Goal: Transaction & Acquisition: Purchase product/service

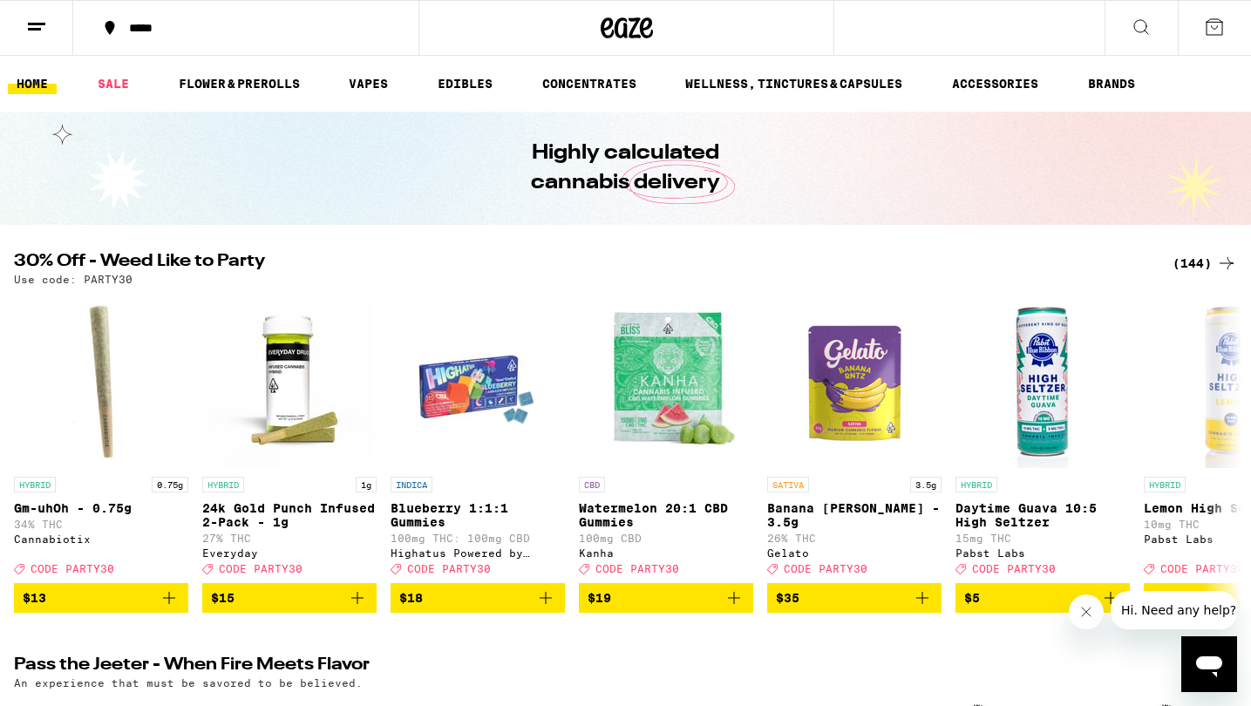
click at [1225, 268] on icon at bounding box center [1226, 263] width 21 height 21
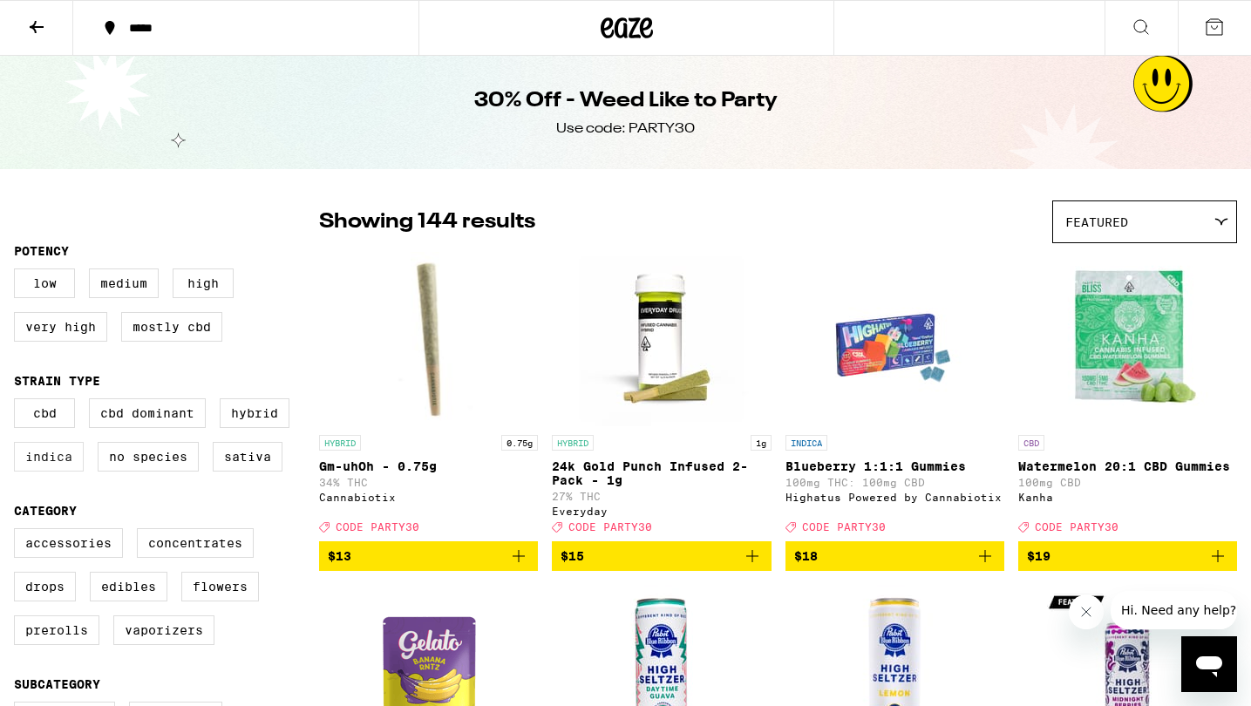
click at [54, 465] on label "Indica" at bounding box center [49, 457] width 70 height 30
click at [18, 402] on input "Indica" at bounding box center [17, 401] width 1 height 1
checkbox input "true"
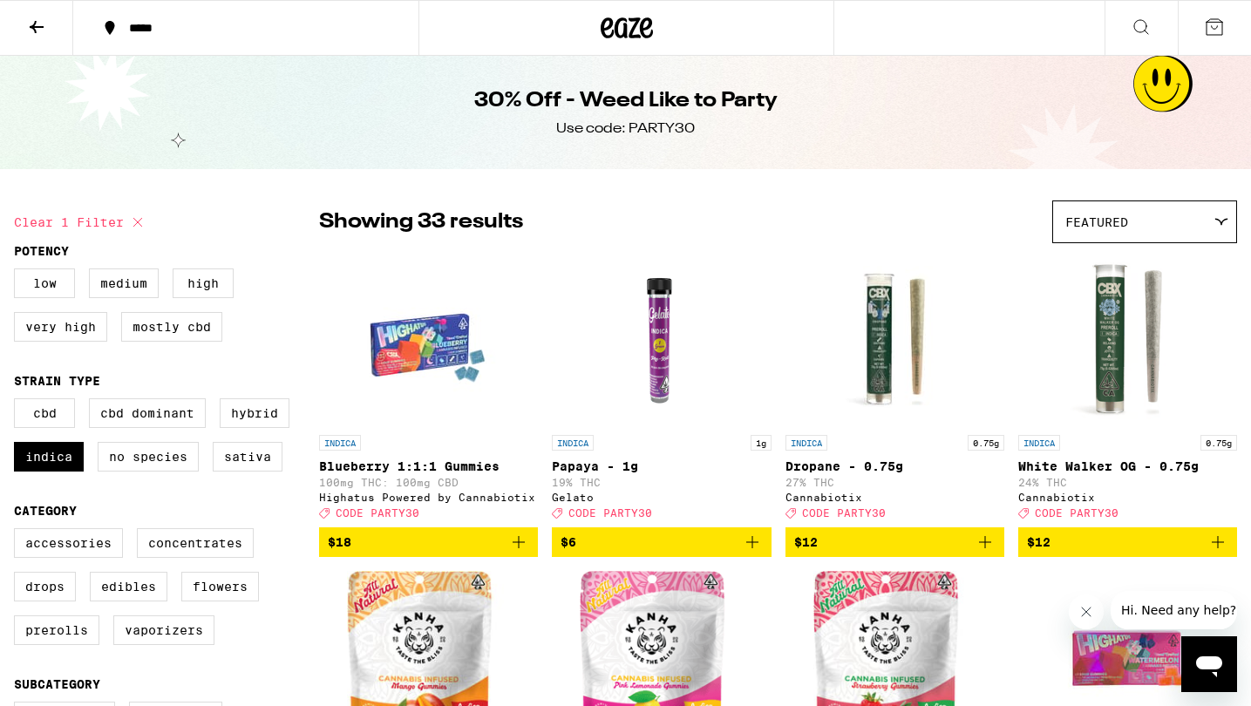
click at [27, 24] on icon at bounding box center [36, 27] width 21 height 21
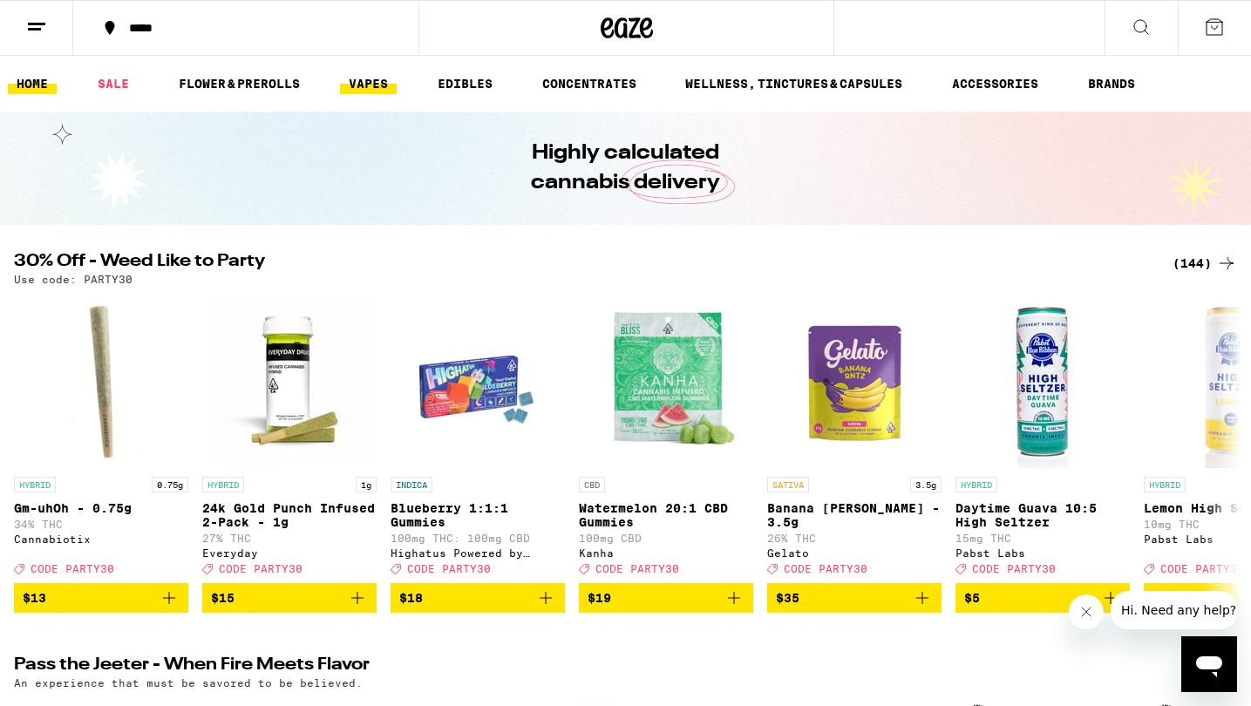
click at [369, 85] on link "VAPES" at bounding box center [368, 83] width 57 height 21
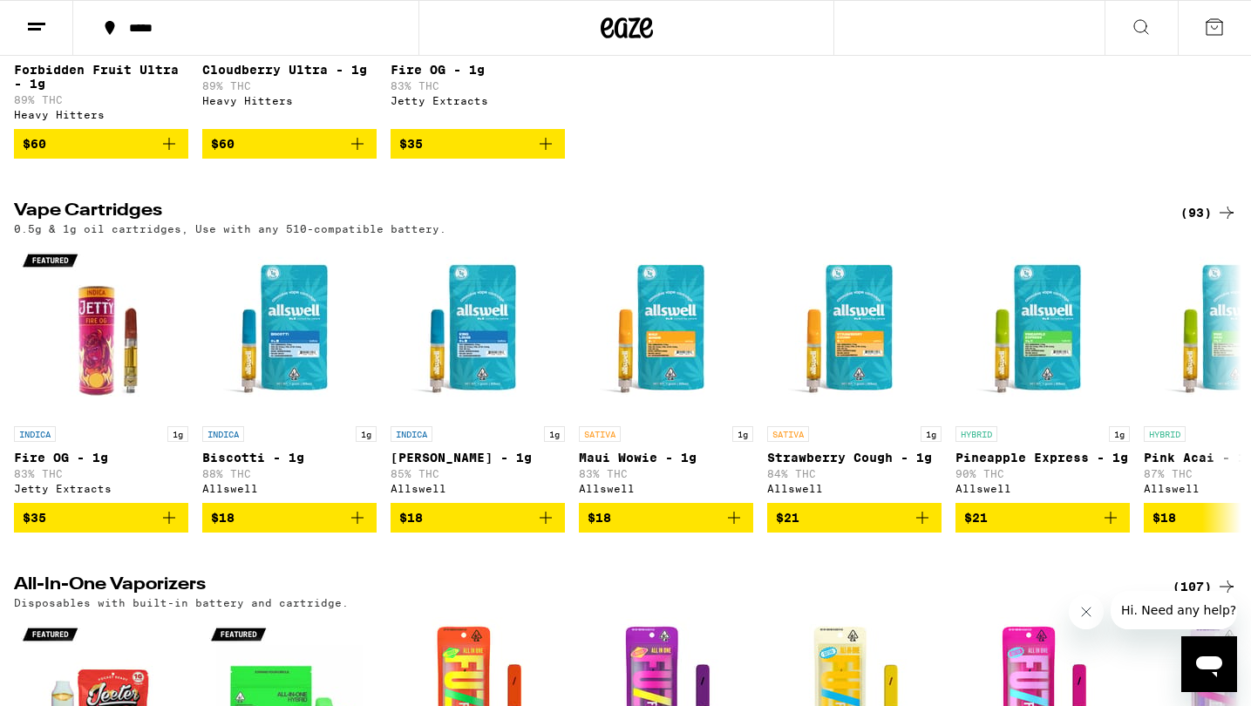
scroll to position [555, 0]
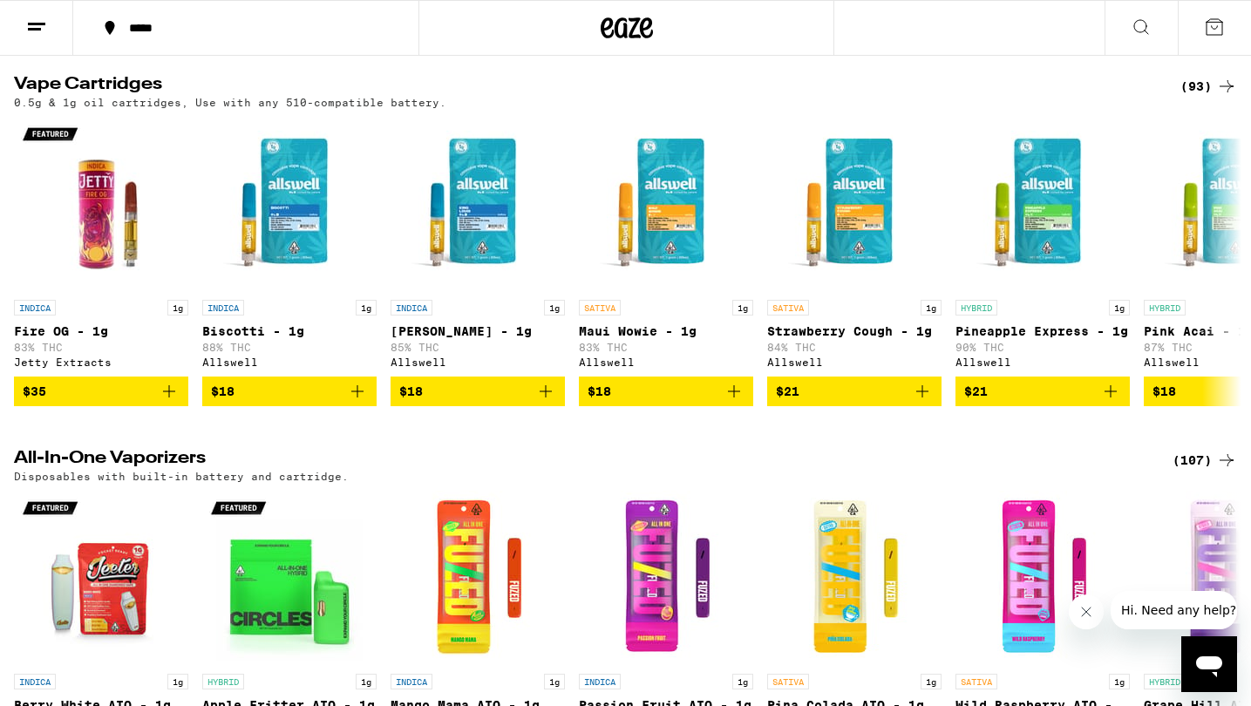
click at [1204, 95] on div "(93)" at bounding box center [1208, 86] width 57 height 21
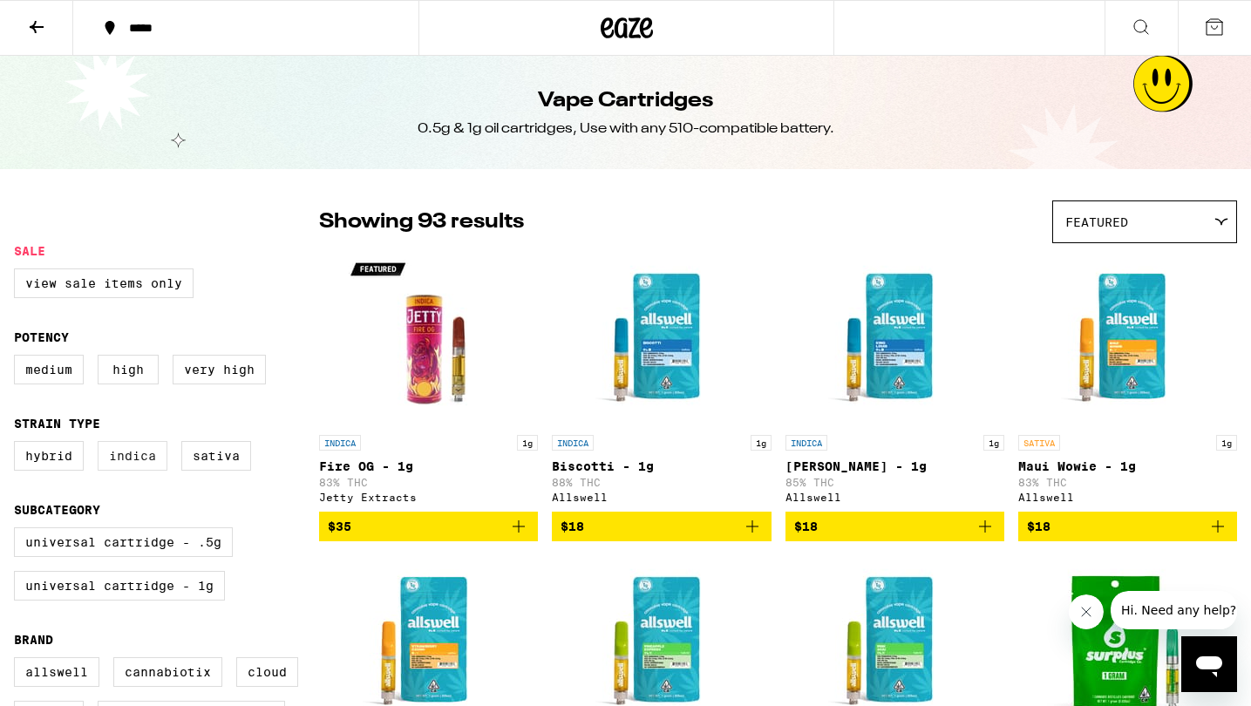
click at [140, 465] on label "Indica" at bounding box center [133, 456] width 70 height 30
click at [18, 445] on input "Indica" at bounding box center [17, 444] width 1 height 1
checkbox input "true"
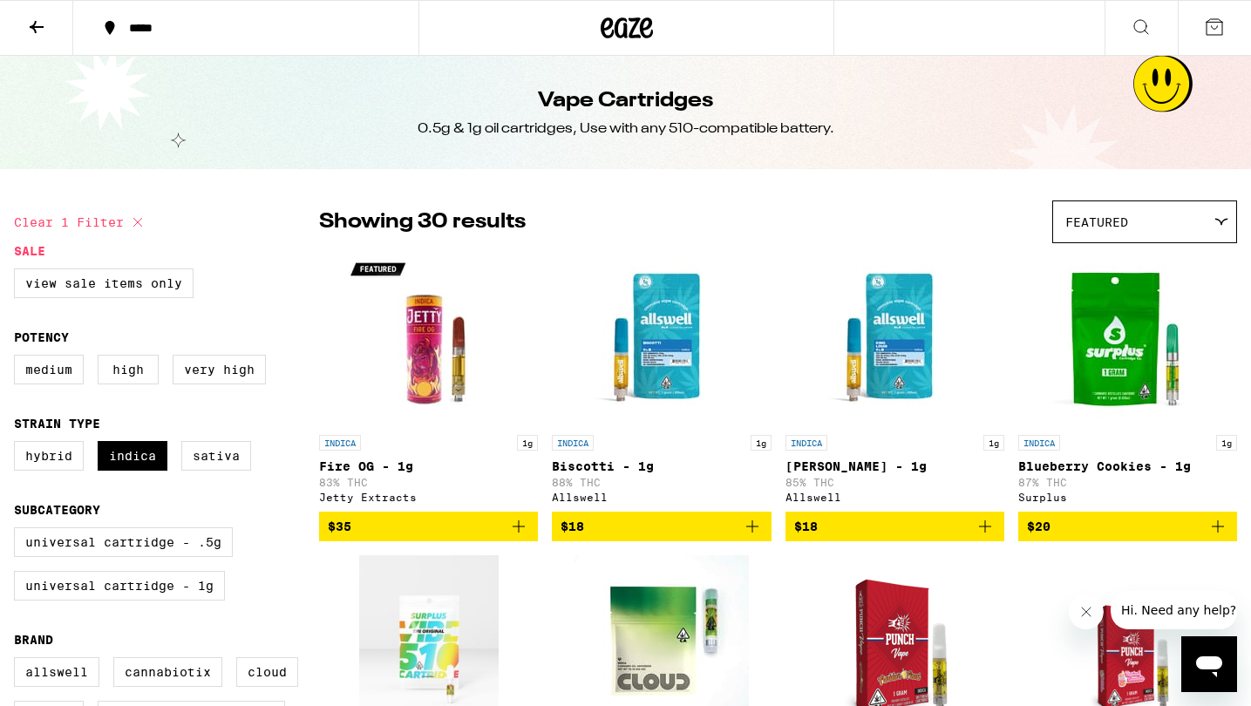
click at [1104, 232] on div "Featured" at bounding box center [1144, 221] width 183 height 41
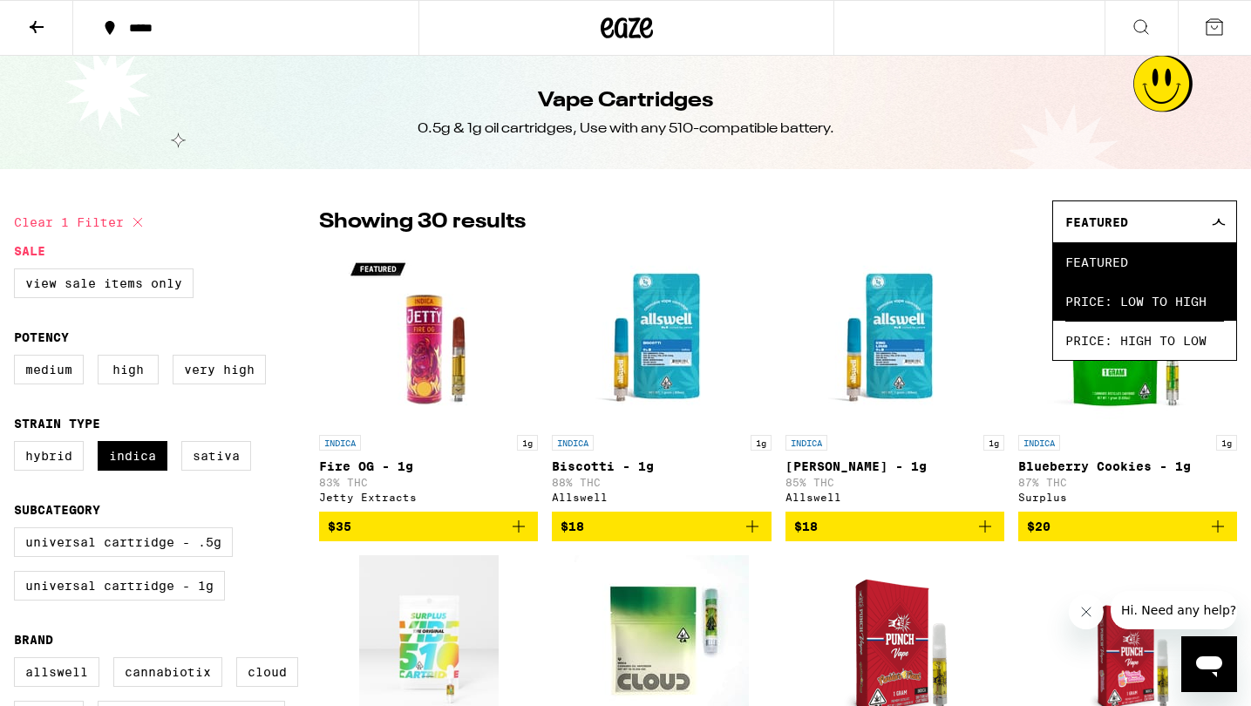
click at [1113, 296] on span "Price: Low to High" at bounding box center [1144, 301] width 159 height 39
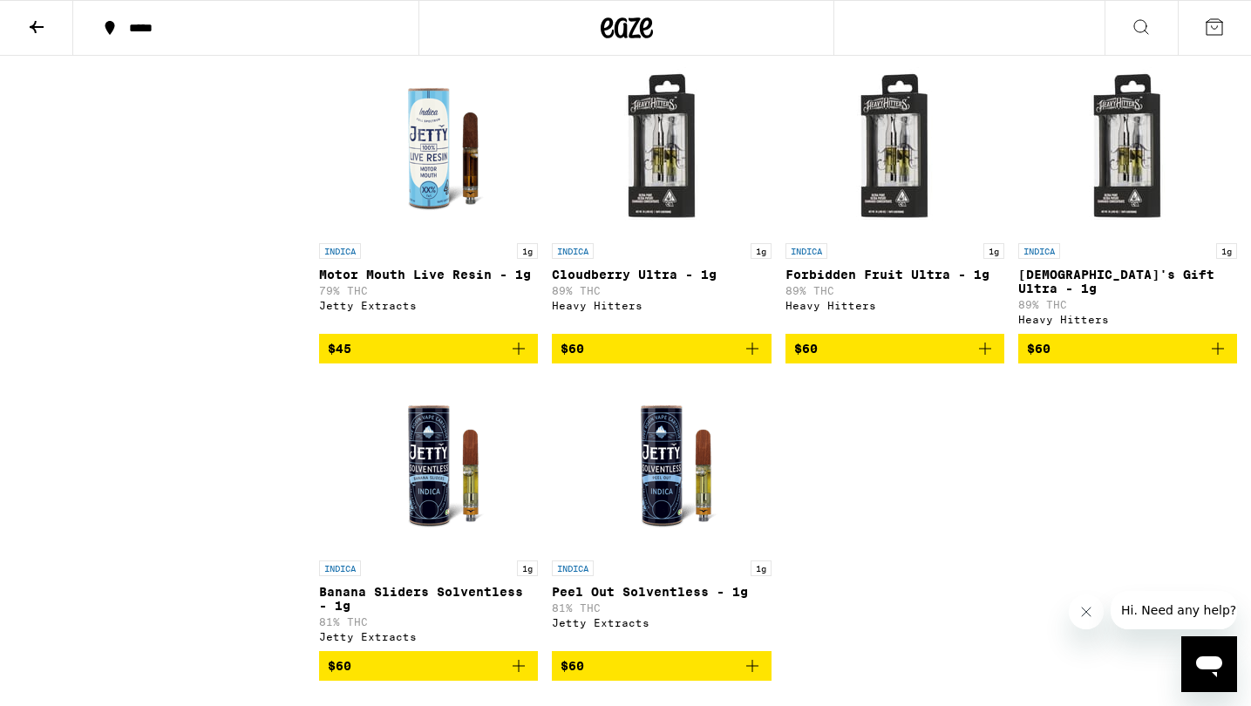
scroll to position [2077, 0]
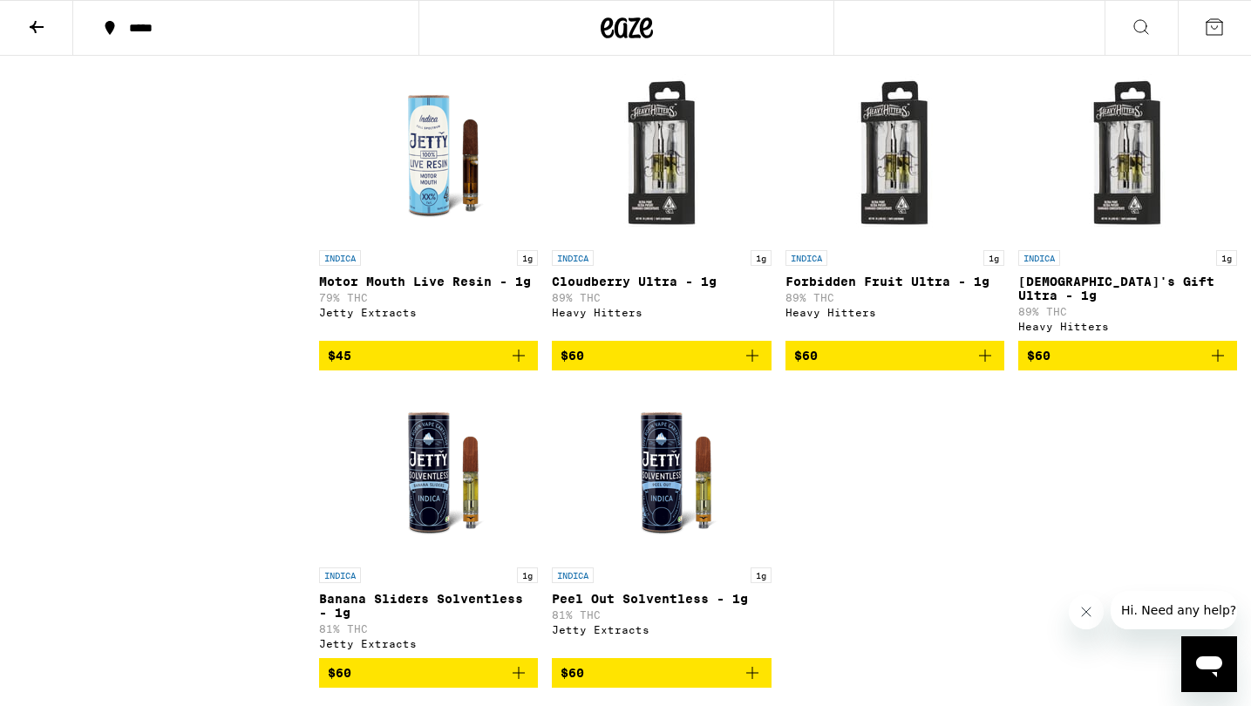
click at [670, 196] on img "Open page for Cloudberry Ultra - 1g from Heavy Hitters" at bounding box center [662, 154] width 174 height 174
click at [899, 221] on img "Open page for Forbidden Fruit Ultra - 1g from Heavy Hitters" at bounding box center [894, 154] width 174 height 174
click at [1107, 217] on img "Open page for God's Gift Ultra - 1g from Heavy Hitters" at bounding box center [1127, 154] width 174 height 174
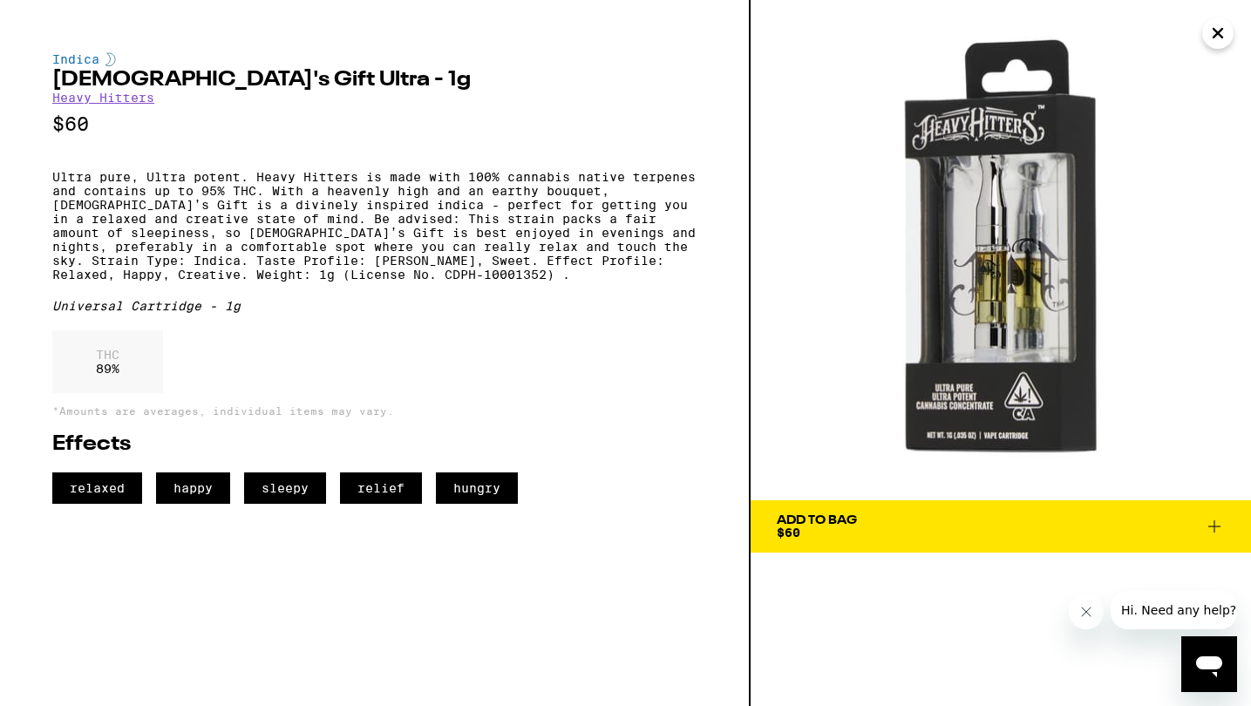
click at [880, 519] on span "Add To Bag $60" at bounding box center [1001, 526] width 448 height 24
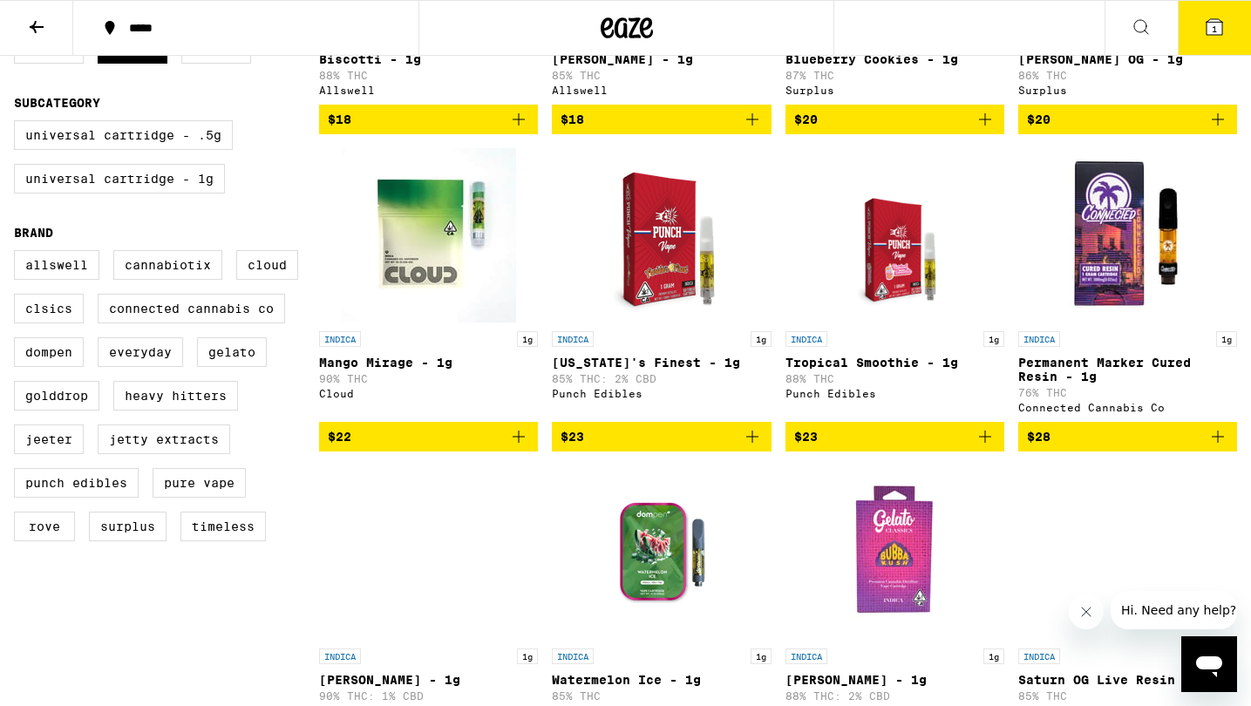
scroll to position [405, 0]
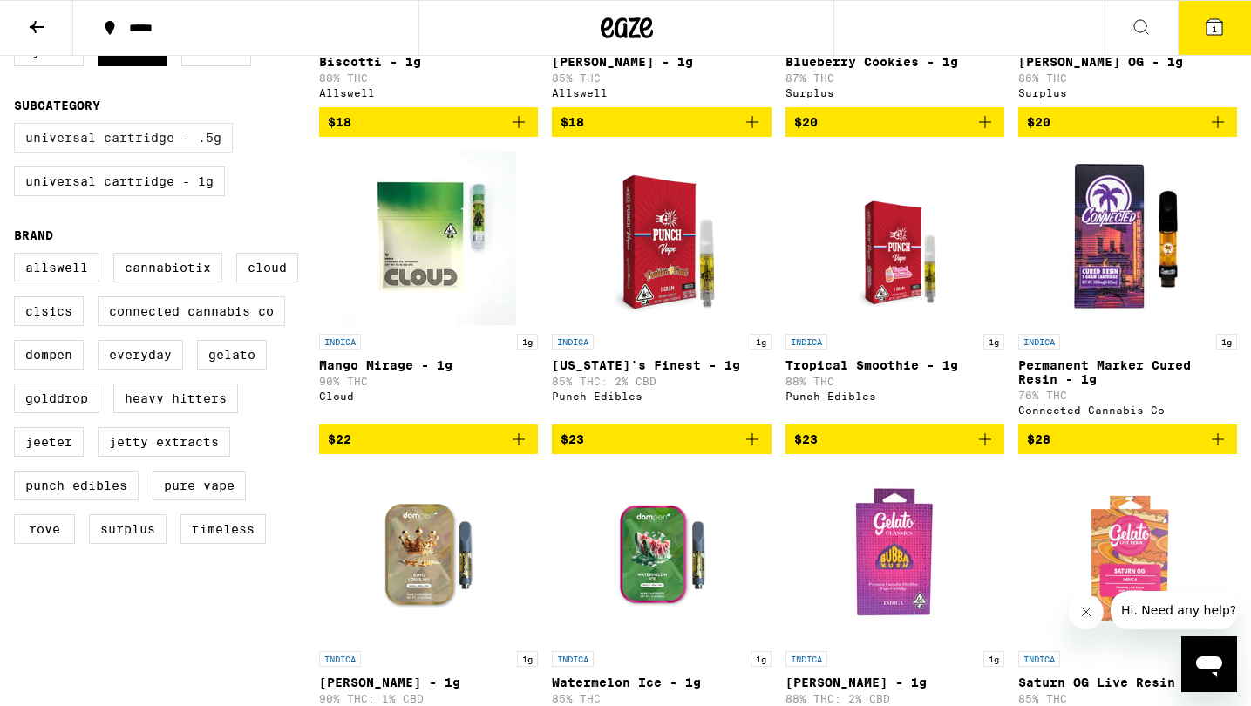
click at [119, 153] on label "Universal Cartridge - .5g" at bounding box center [123, 138] width 219 height 30
click at [18, 126] on input "Universal Cartridge - .5g" at bounding box center [17, 126] width 1 height 1
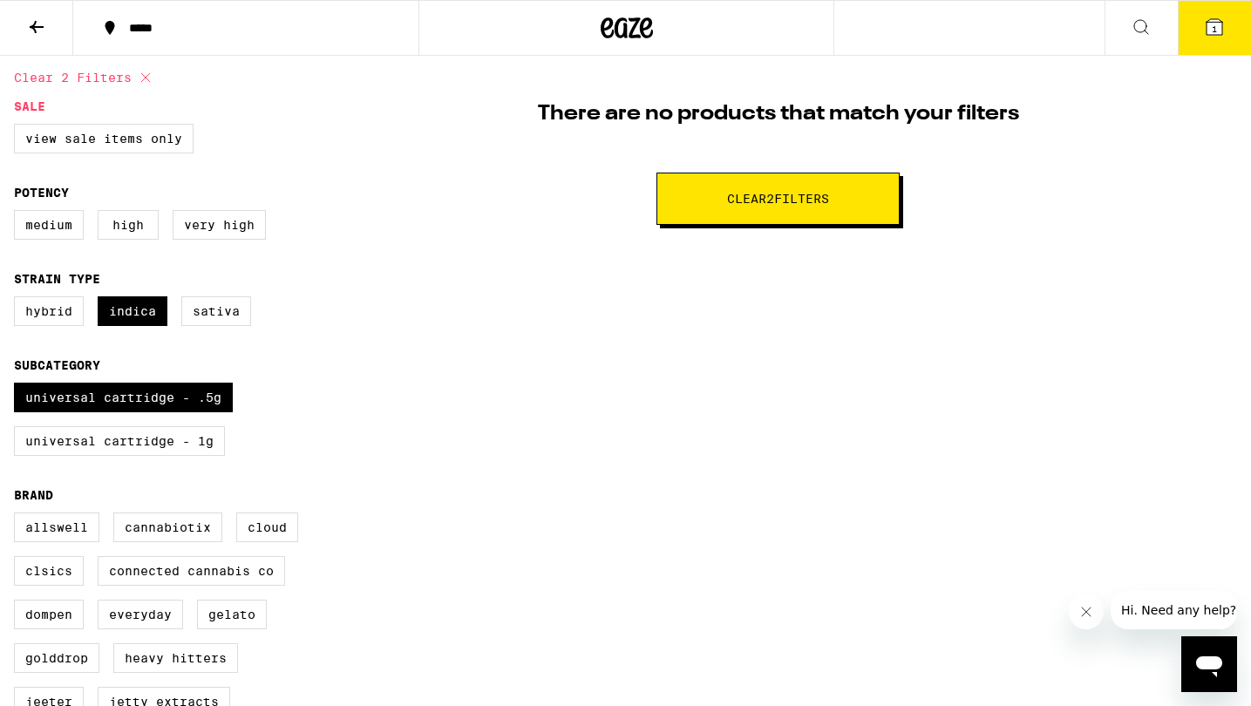
scroll to position [152, 0]
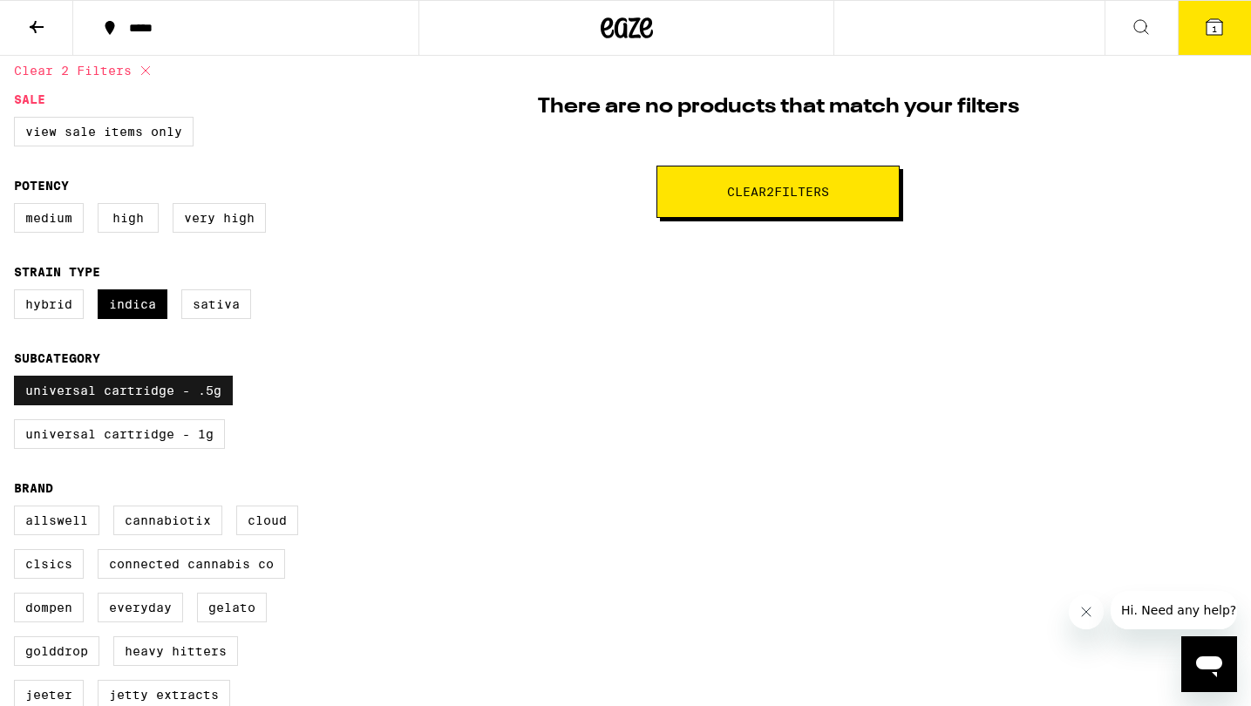
click at [221, 405] on label "Universal Cartridge - .5g" at bounding box center [123, 391] width 219 height 30
click at [18, 379] on input "Universal Cartridge - .5g" at bounding box center [17, 378] width 1 height 1
checkbox input "false"
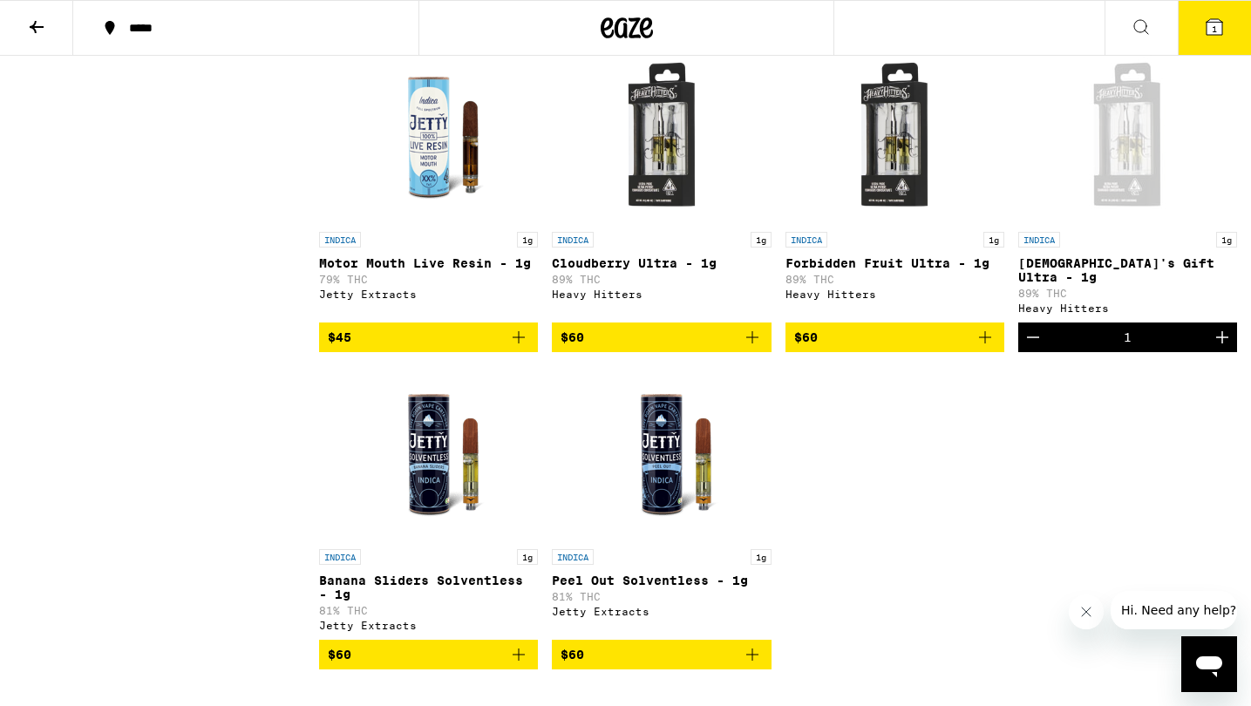
scroll to position [2133, 0]
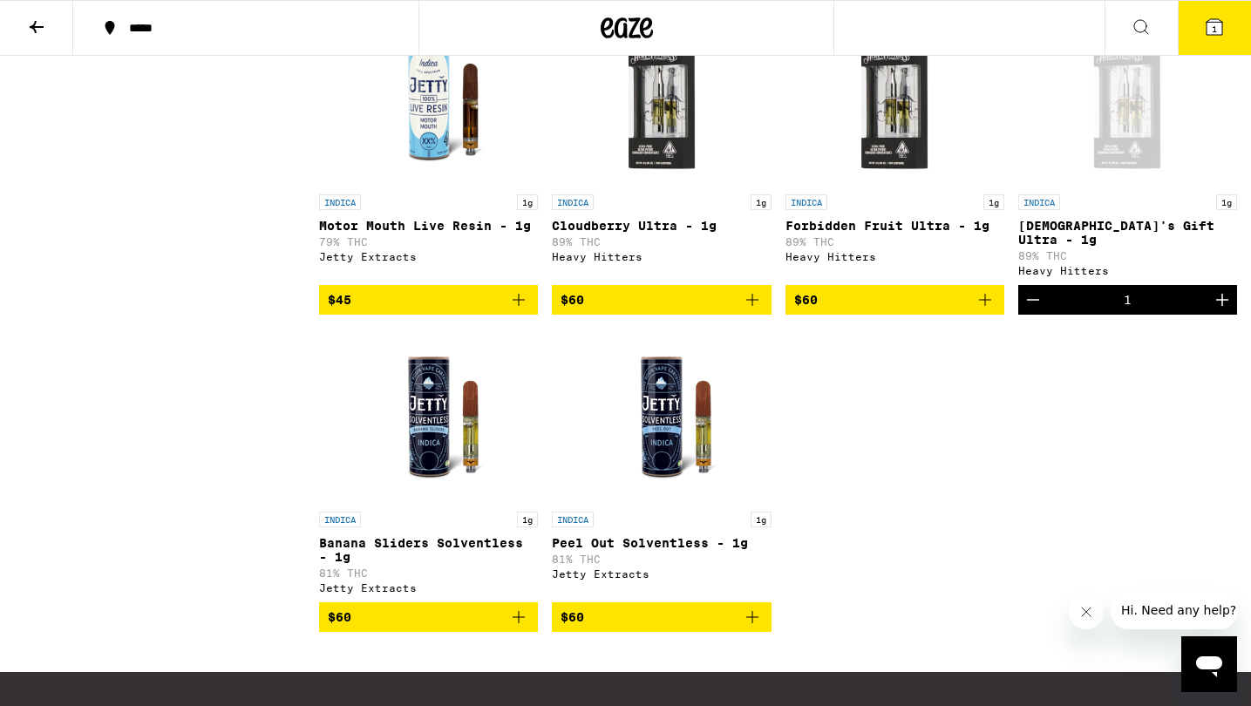
click at [686, 186] on img "Open page for Cloudberry Ultra - 1g from Heavy Hitters" at bounding box center [662, 98] width 174 height 174
click at [902, 132] on img "Open page for Forbidden Fruit Ultra - 1g from Heavy Hitters" at bounding box center [894, 98] width 174 height 174
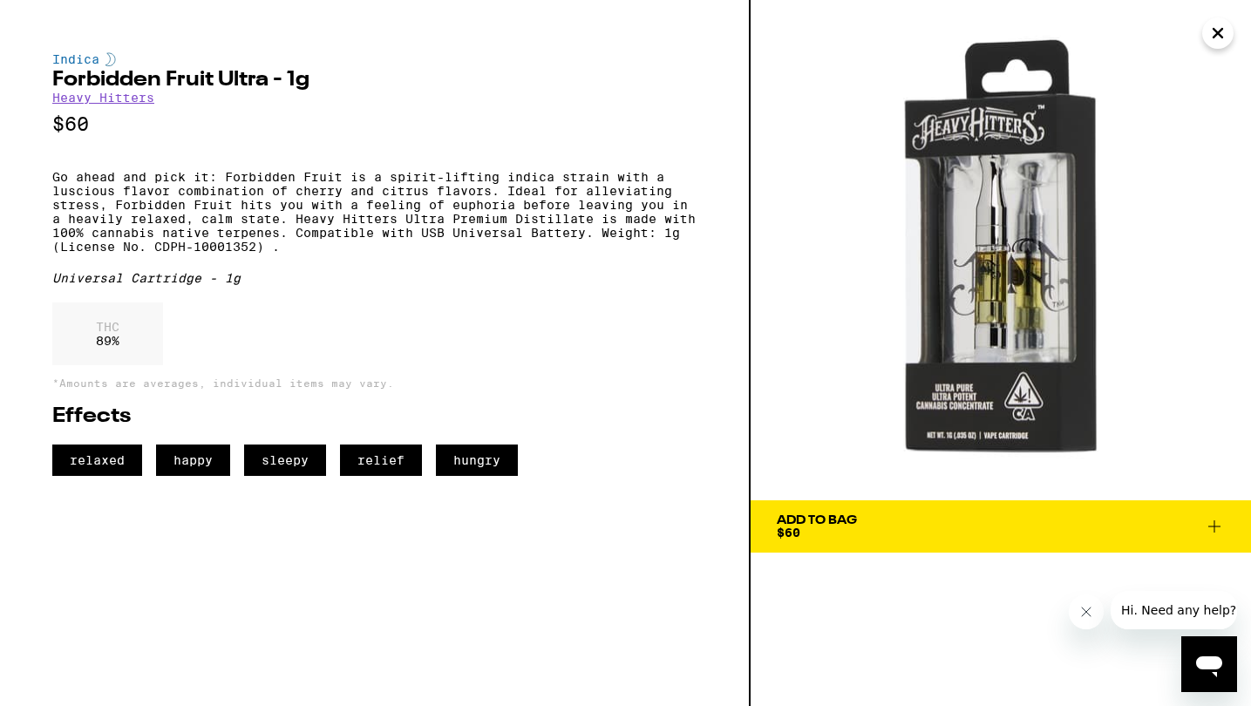
click at [1011, 538] on span "Add To Bag $60" at bounding box center [1001, 526] width 448 height 24
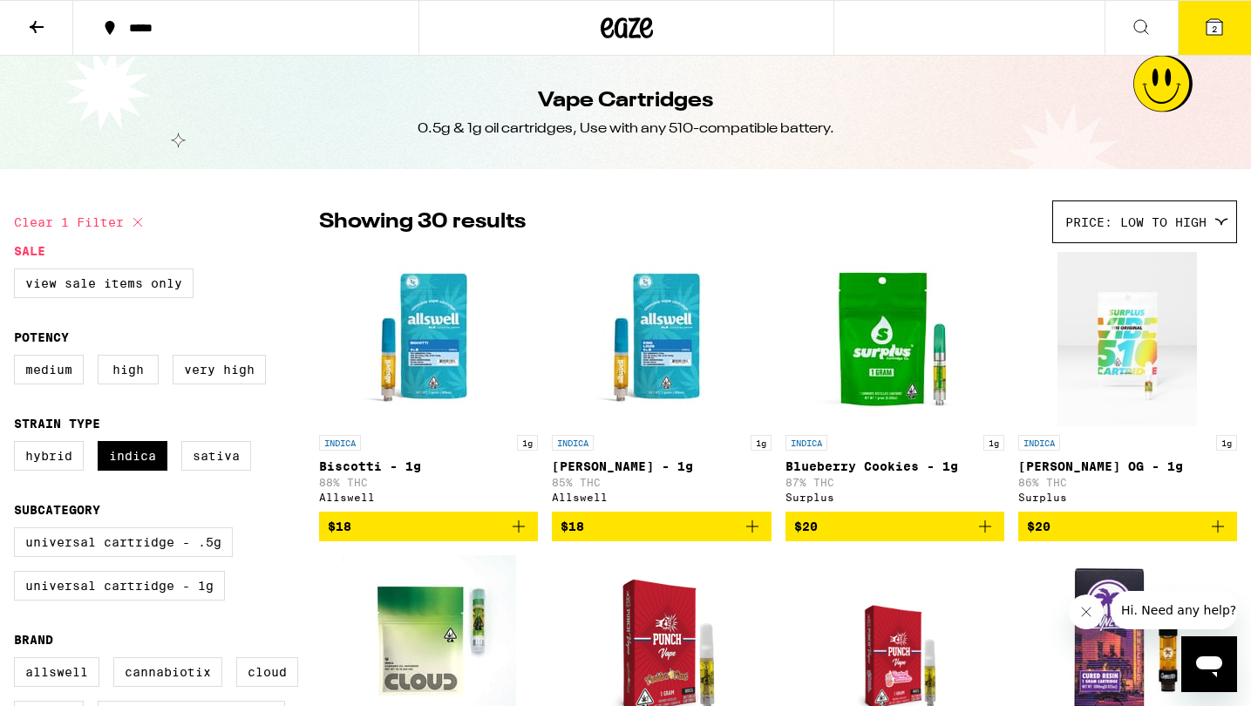
click at [37, 21] on icon at bounding box center [36, 27] width 21 height 21
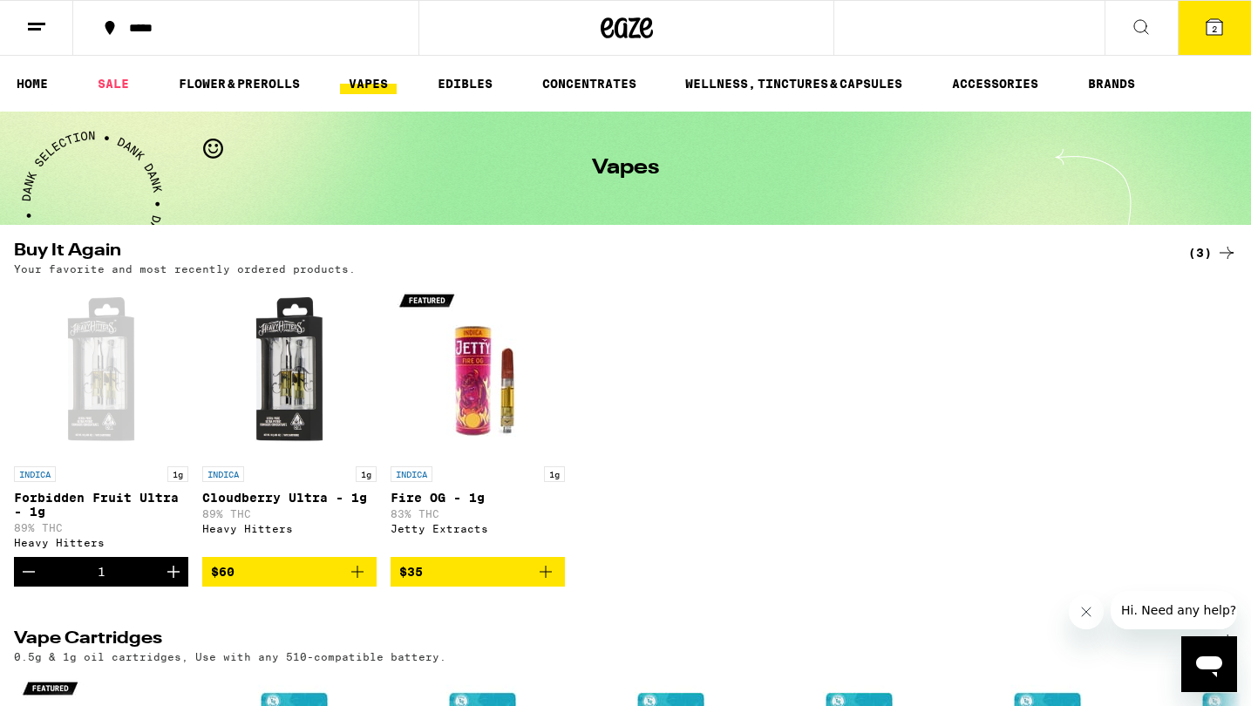
click at [391, 87] on link "VAPES" at bounding box center [368, 83] width 57 height 21
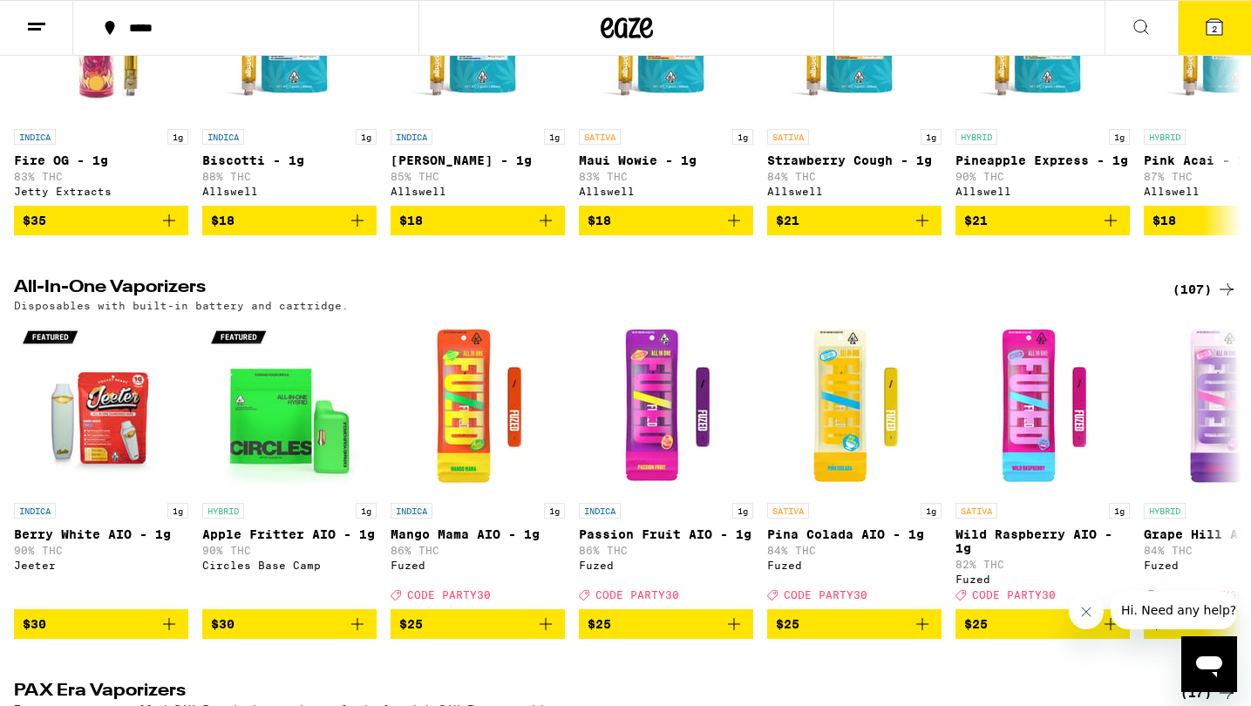
scroll to position [728, 0]
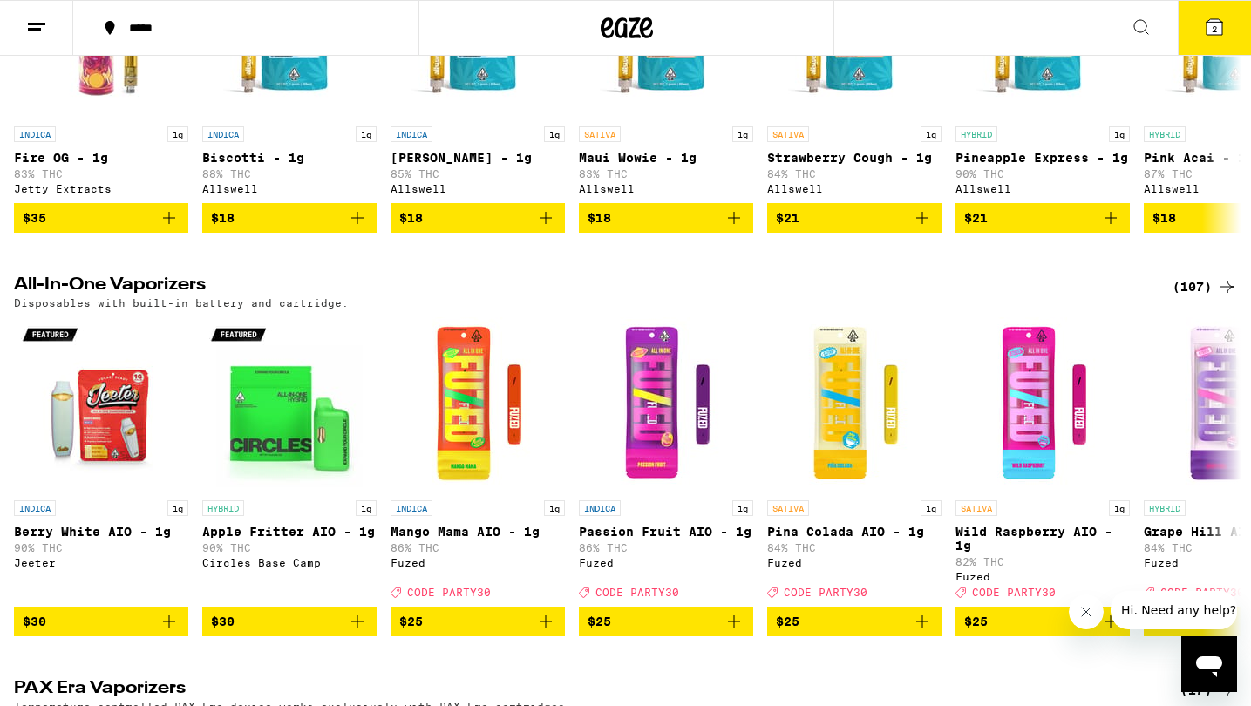
click at [1194, 297] on div "(107)" at bounding box center [1205, 286] width 65 height 21
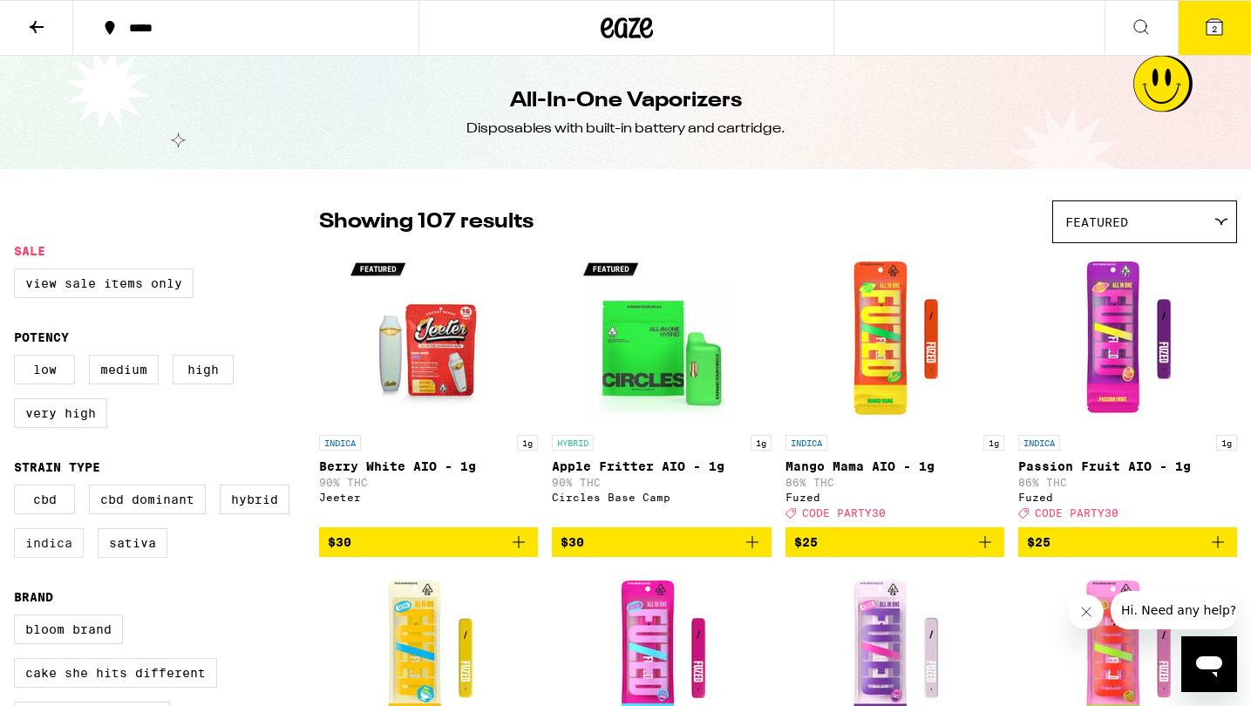
click at [46, 555] on label "Indica" at bounding box center [49, 543] width 70 height 30
click at [18, 488] on input "Indica" at bounding box center [17, 487] width 1 height 1
checkbox input "true"
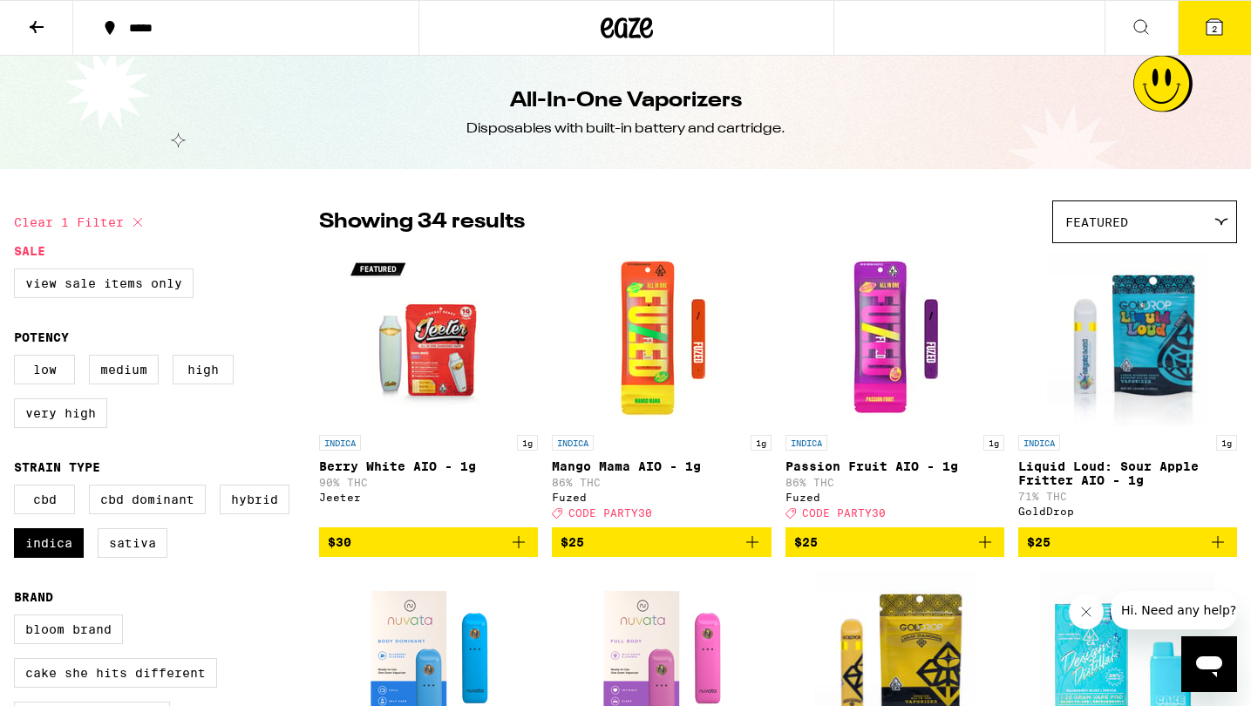
click at [1208, 227] on div "Featured" at bounding box center [1144, 221] width 183 height 41
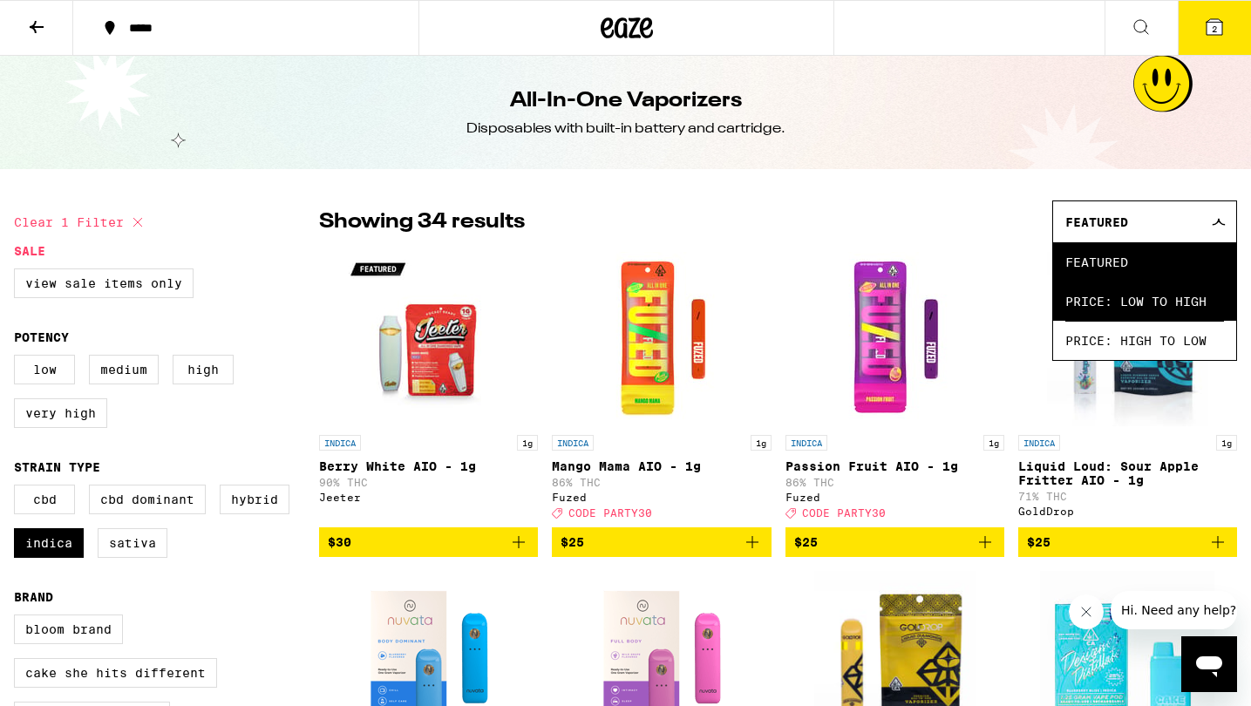
click at [1153, 312] on span "Price: Low to High" at bounding box center [1144, 301] width 159 height 39
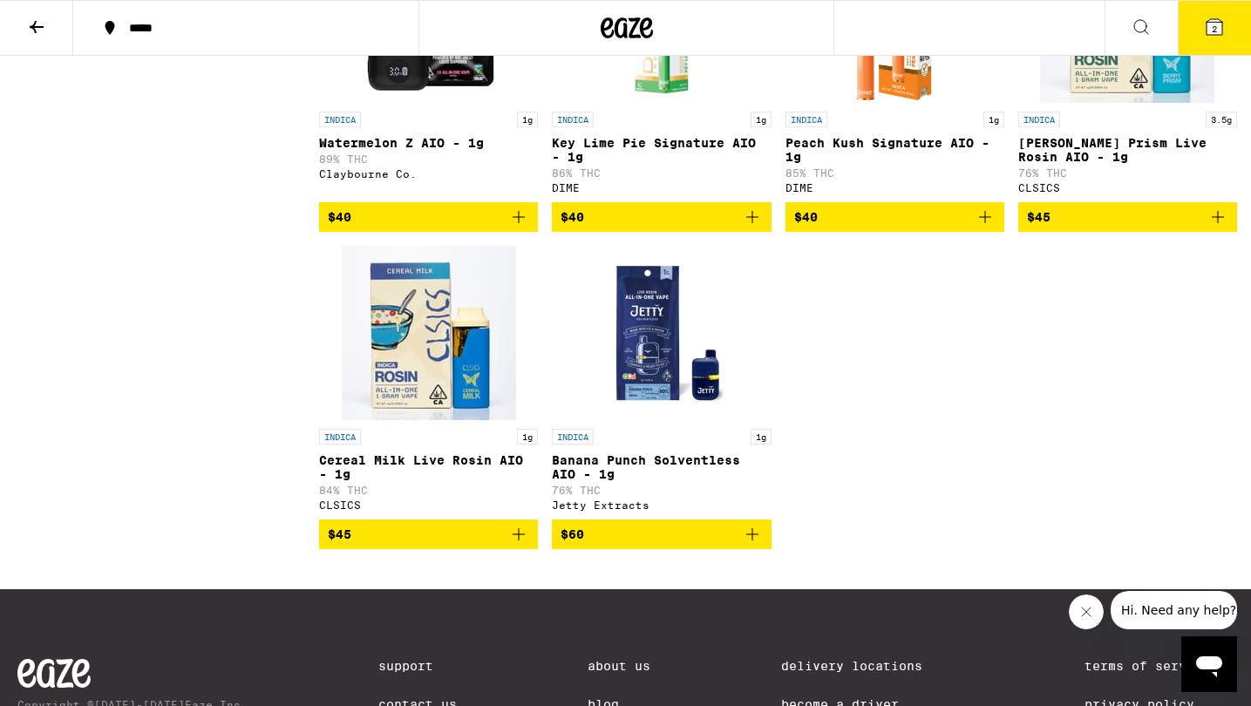
scroll to position [2540, 0]
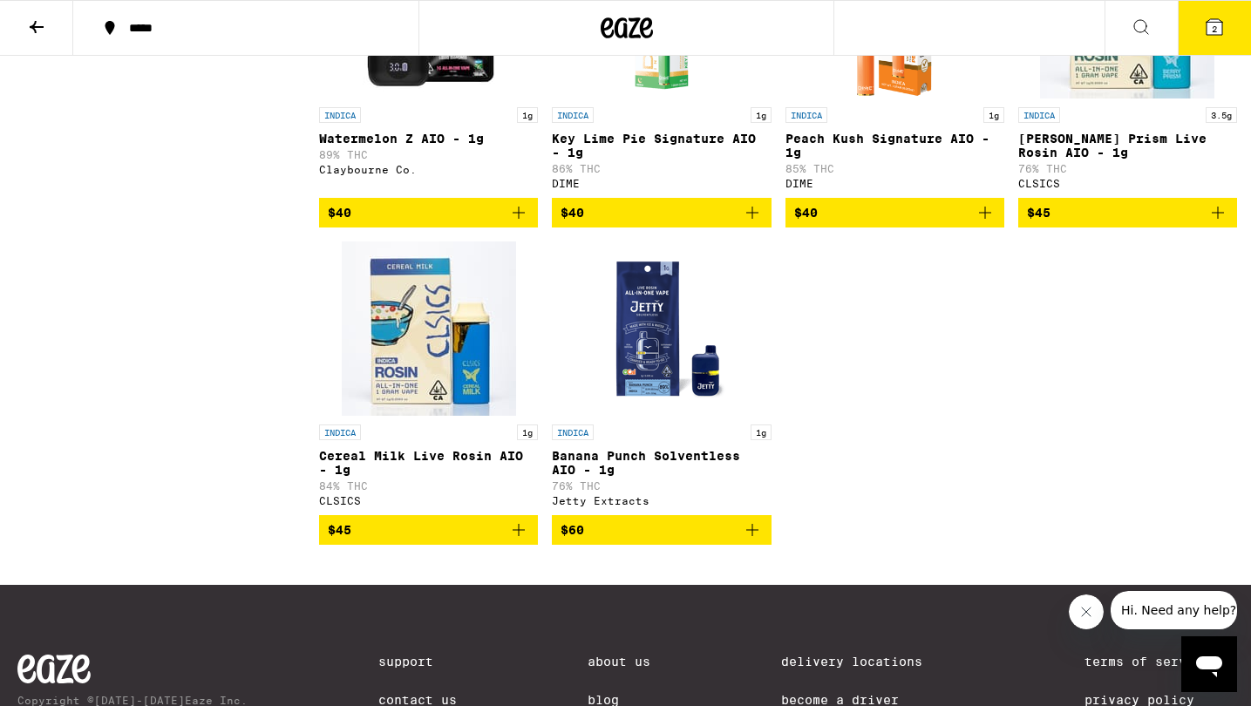
click at [632, 416] on img "Open page for Banana Punch Solventless AIO - 1g from Jetty Extracts" at bounding box center [662, 329] width 174 height 174
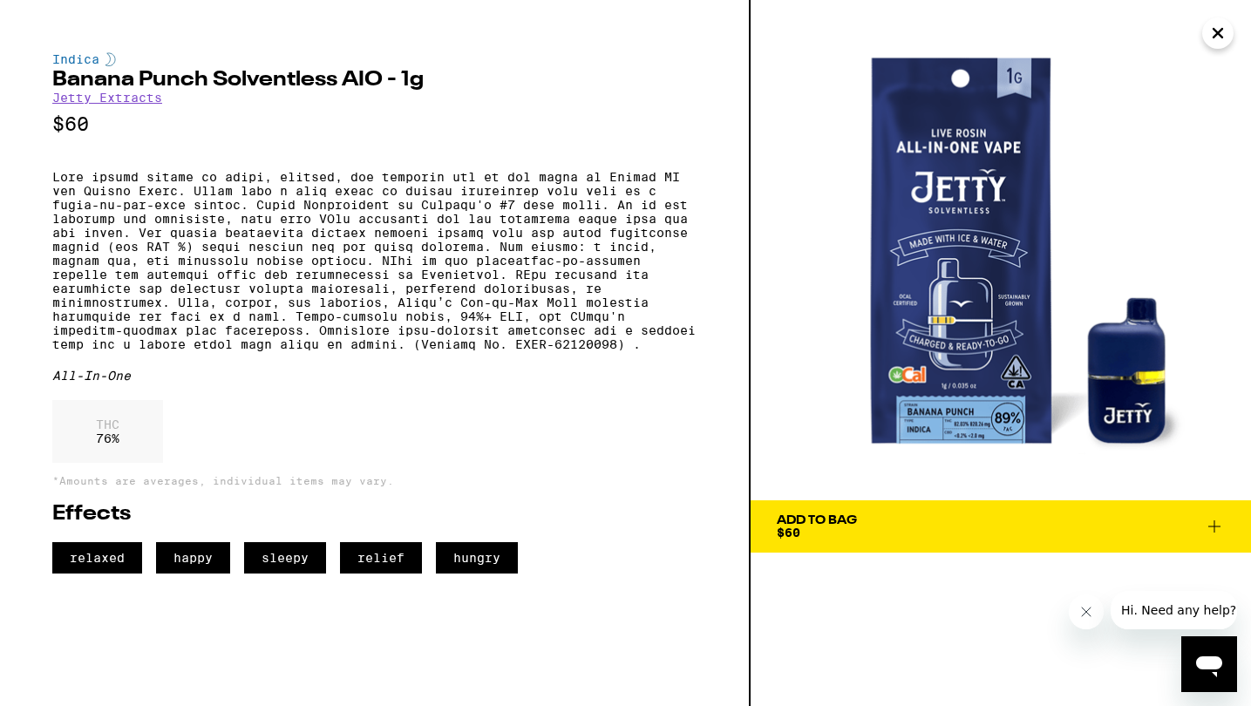
click at [838, 529] on div "Add To Bag $60" at bounding box center [817, 526] width 80 height 24
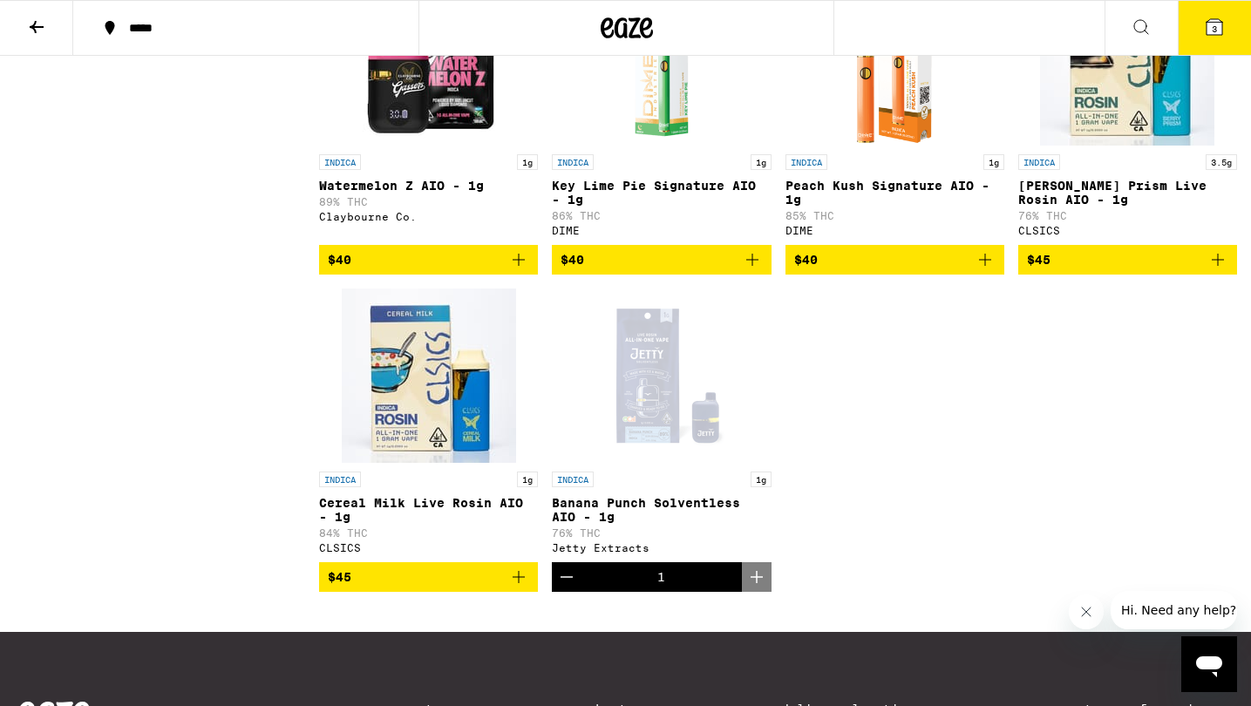
scroll to position [2497, 0]
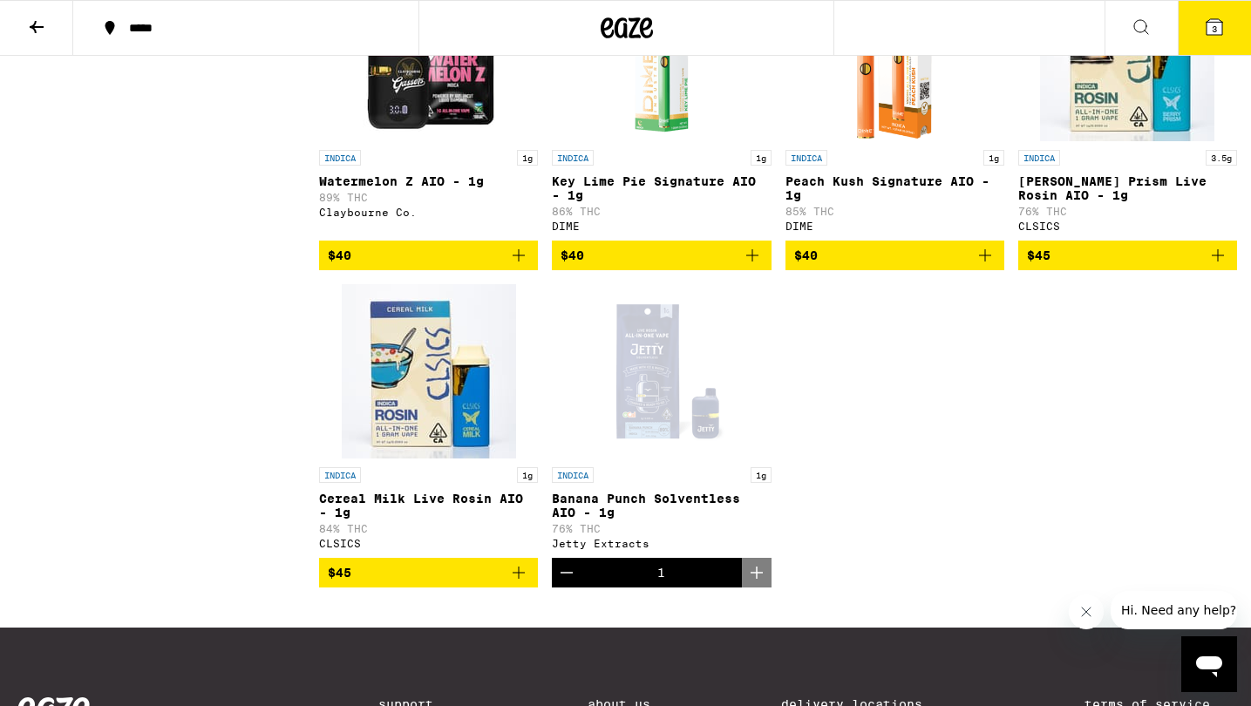
click at [898, 116] on img "Open page for Peach Kush Signature AIO - 1g from DIME" at bounding box center [895, 54] width 99 height 174
click at [677, 136] on img "Open page for Key Lime Pie Signature AIO - 1g from DIME" at bounding box center [662, 54] width 174 height 174
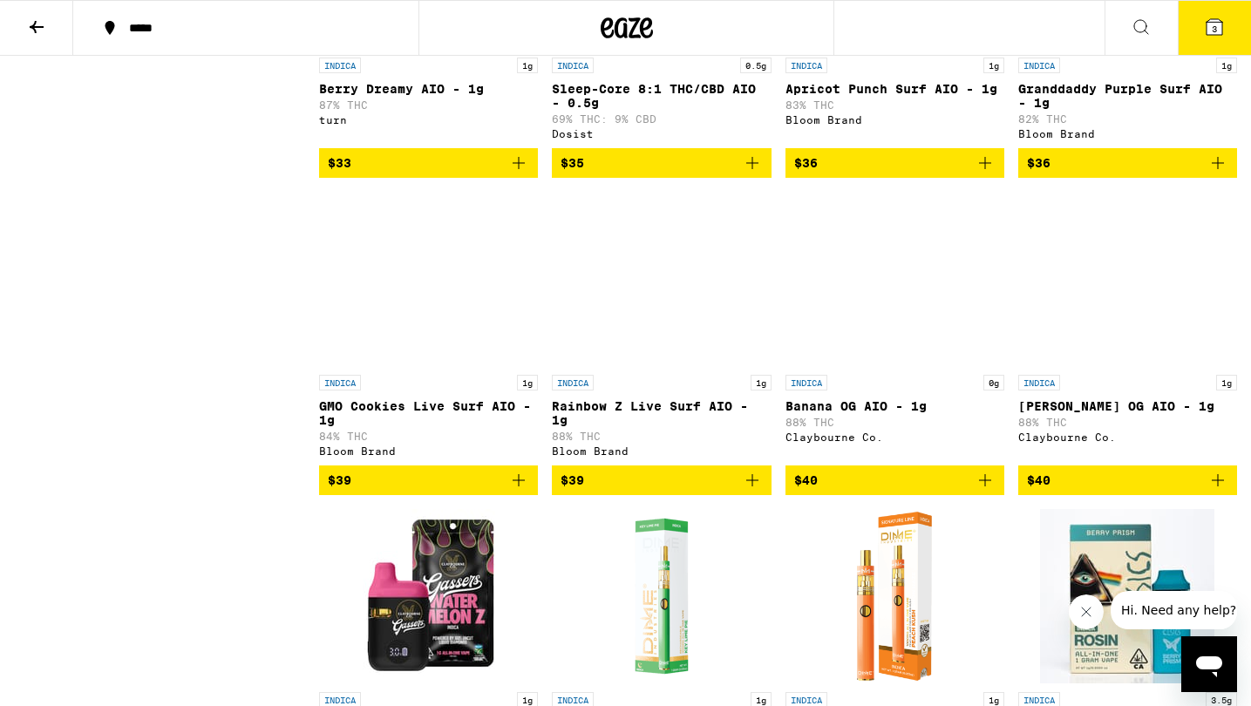
scroll to position [1971, 0]
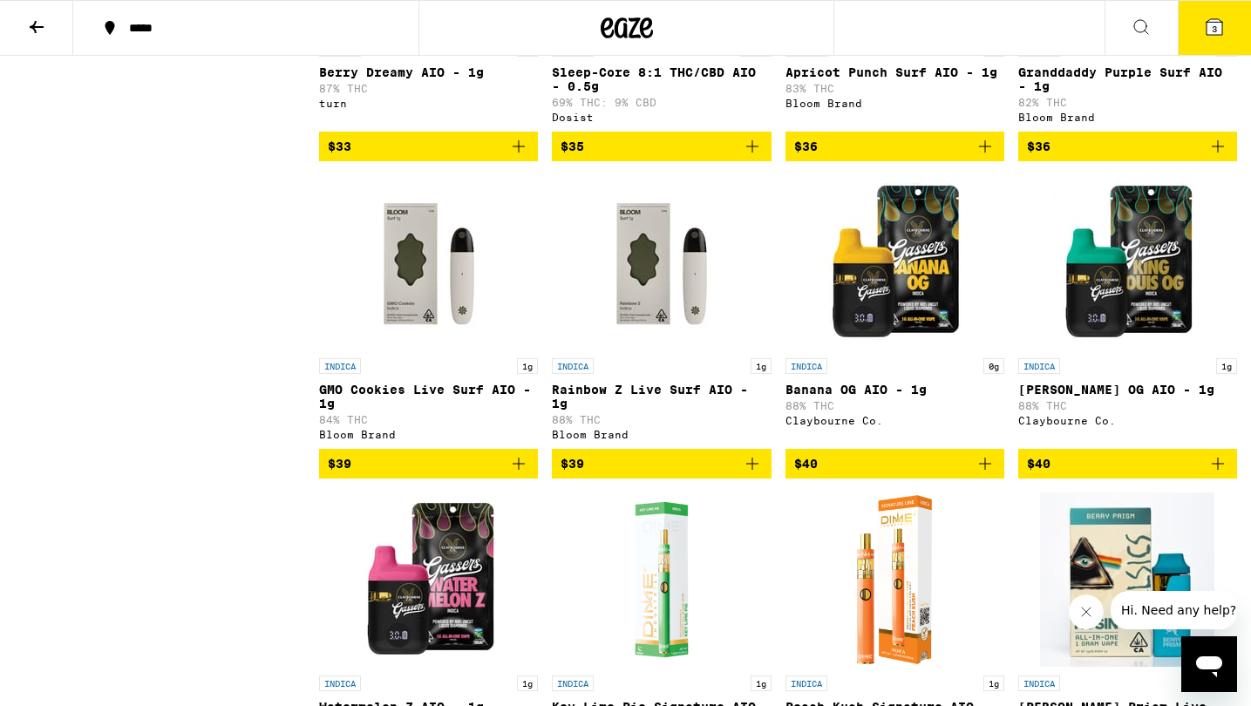
click at [419, 321] on img "Open page for GMO Cookies Live Surf AIO - 1g from Bloom Brand" at bounding box center [429, 262] width 174 height 174
click at [666, 324] on img "Open page for Rainbow Z Live Surf AIO - 1g from Bloom Brand" at bounding box center [662, 262] width 174 height 174
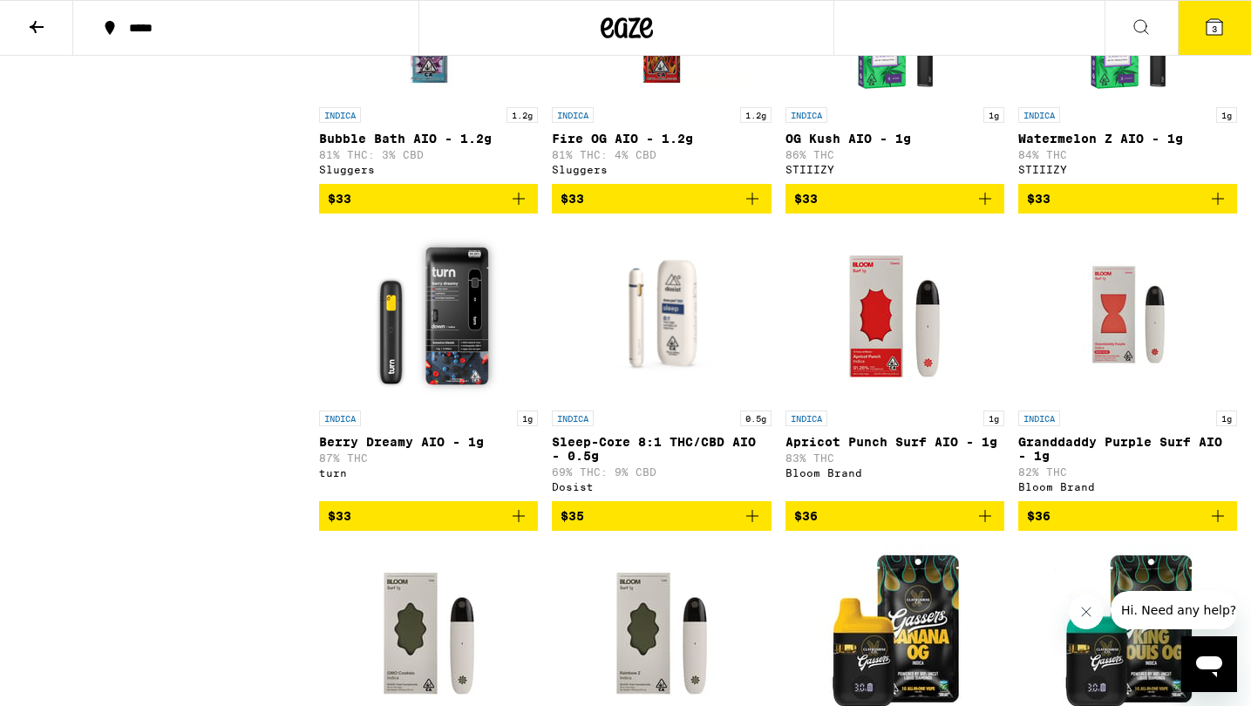
scroll to position [1604, 0]
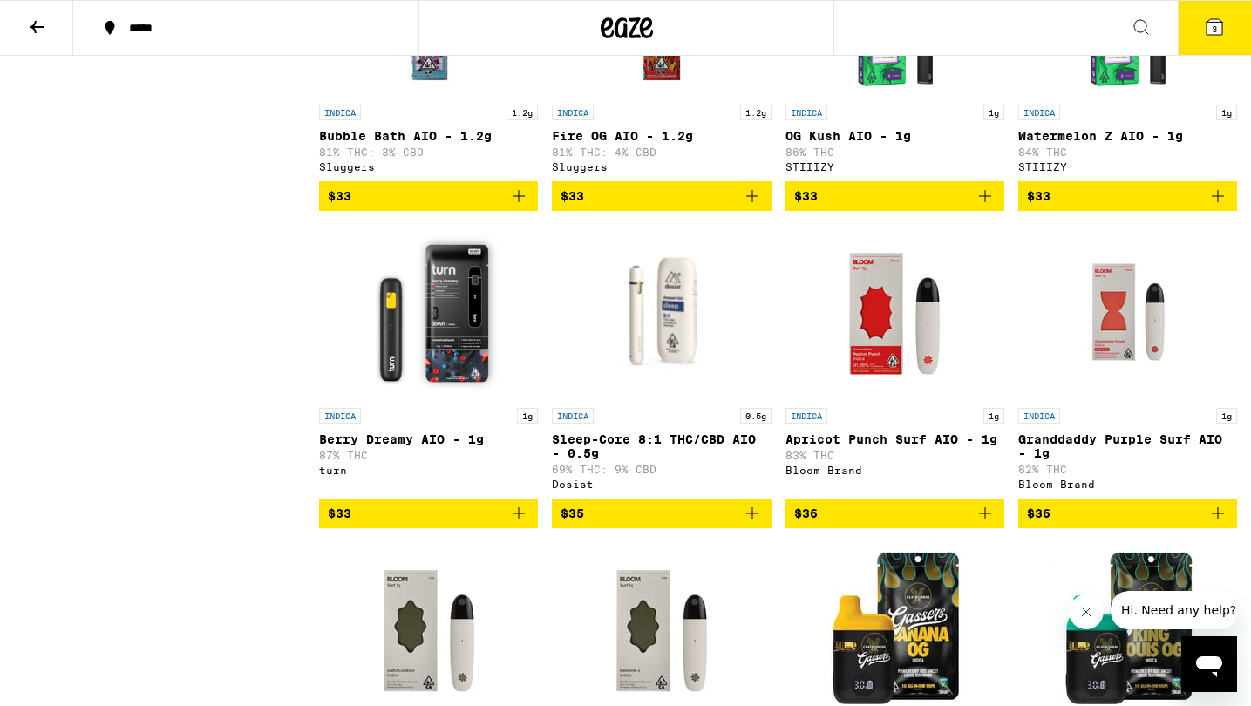
click at [873, 332] on img "Open page for Apricot Punch Surf AIO - 1g from Bloom Brand" at bounding box center [894, 312] width 174 height 174
click at [1168, 372] on img "Open page for Granddaddy Purple Surf AIO - 1g from Bloom Brand" at bounding box center [1127, 312] width 174 height 174
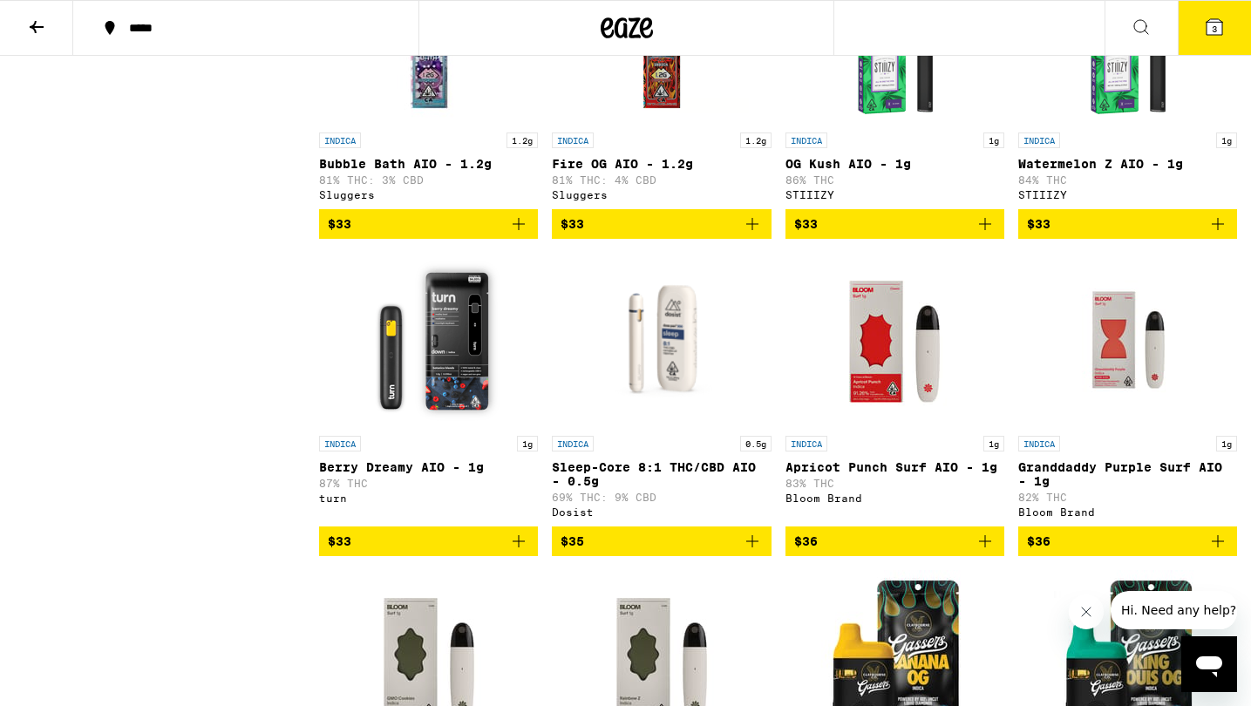
scroll to position [1583, 0]
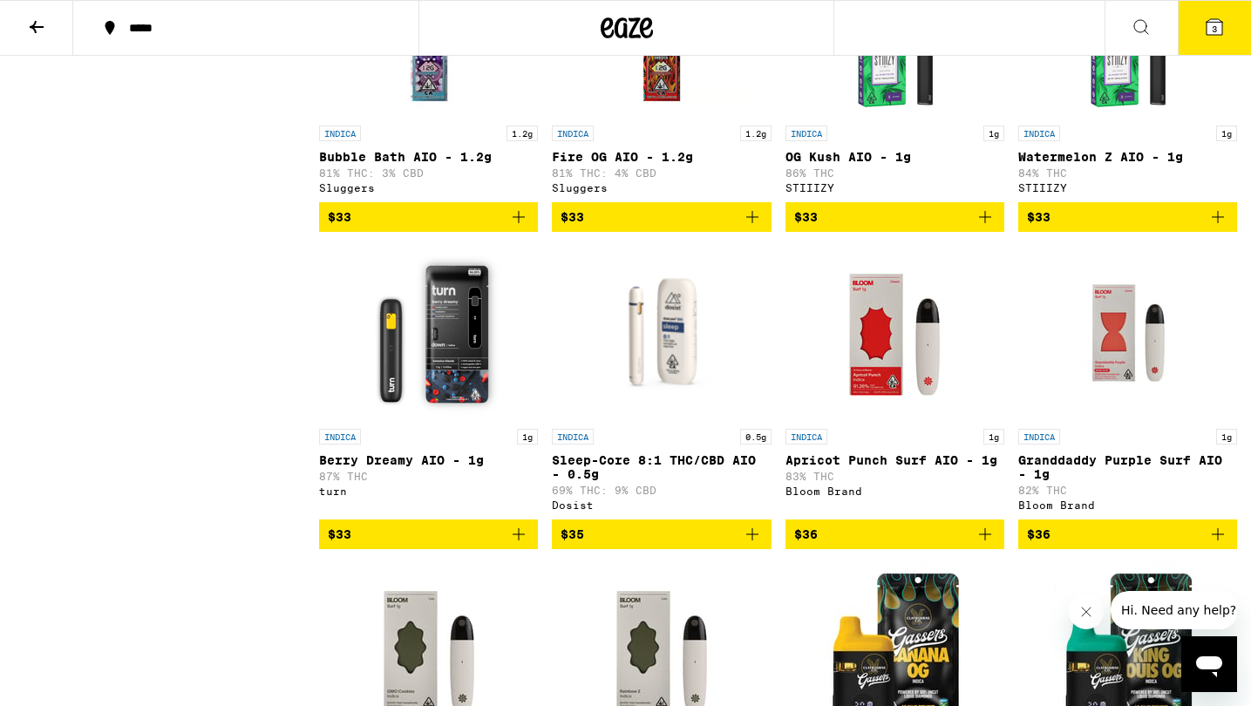
click at [883, 384] on img "Open page for Apricot Punch Surf AIO - 1g from Bloom Brand" at bounding box center [894, 333] width 174 height 174
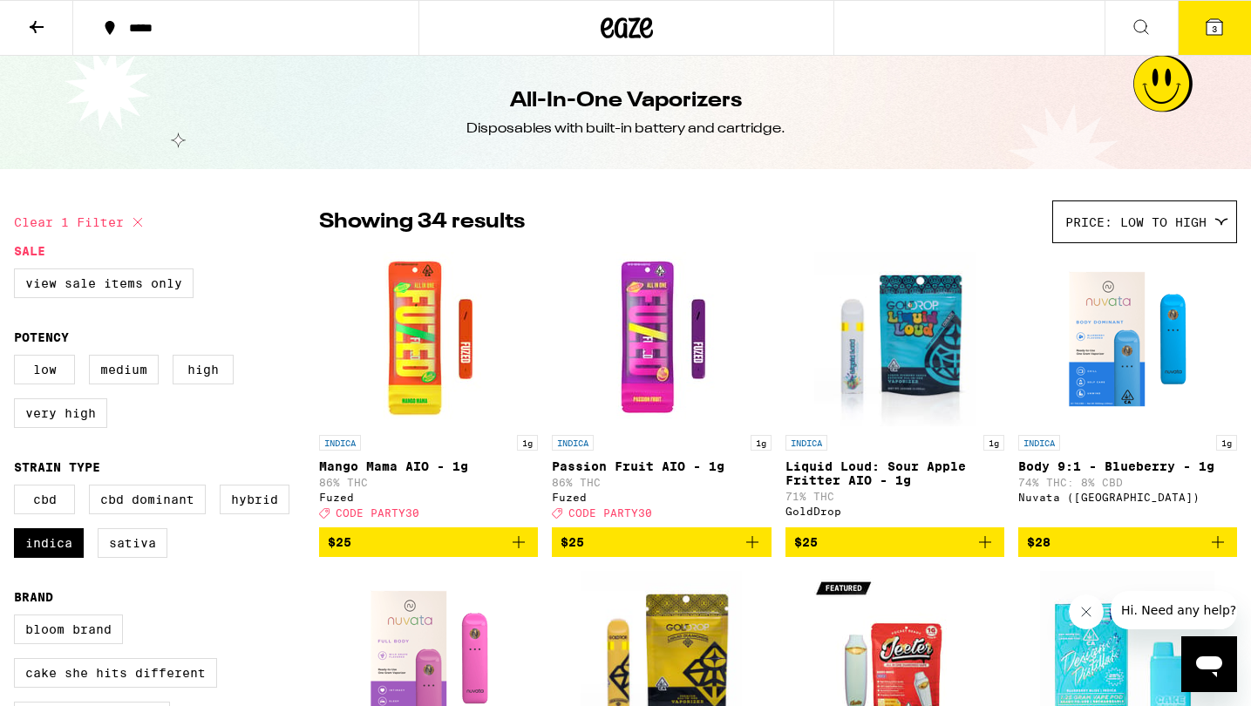
click at [1217, 34] on span "3" at bounding box center [1214, 29] width 5 height 10
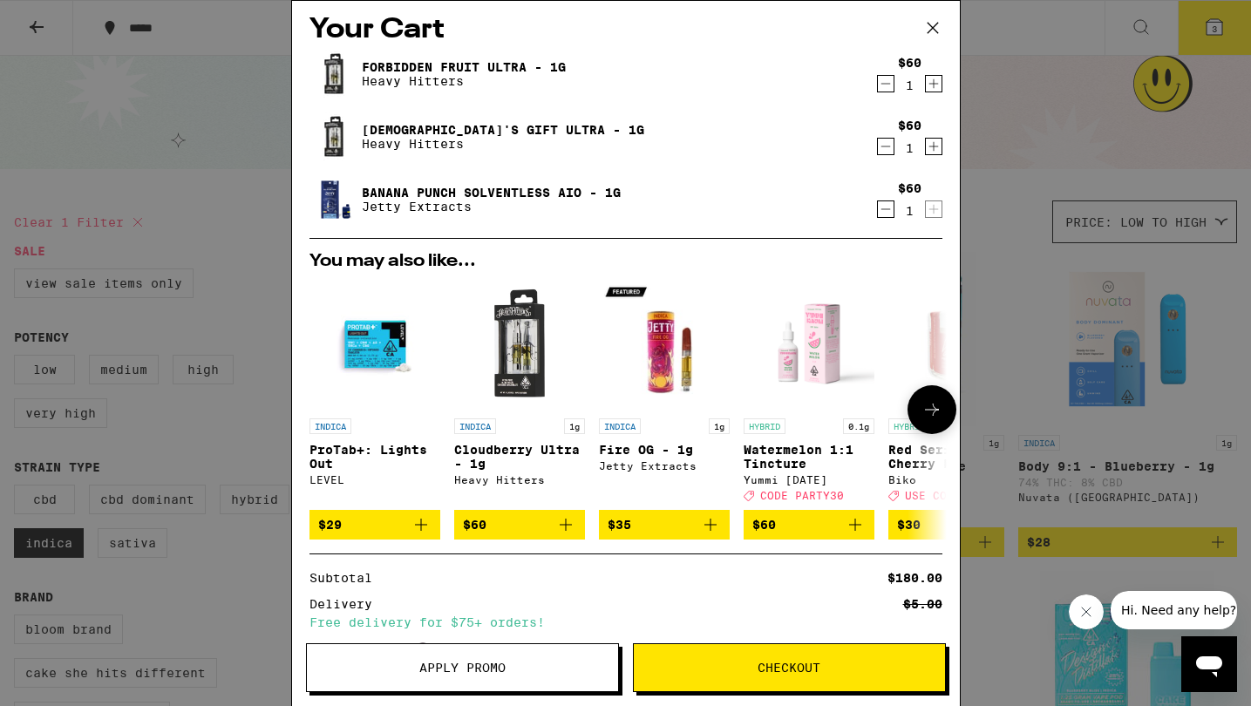
scroll to position [7, 0]
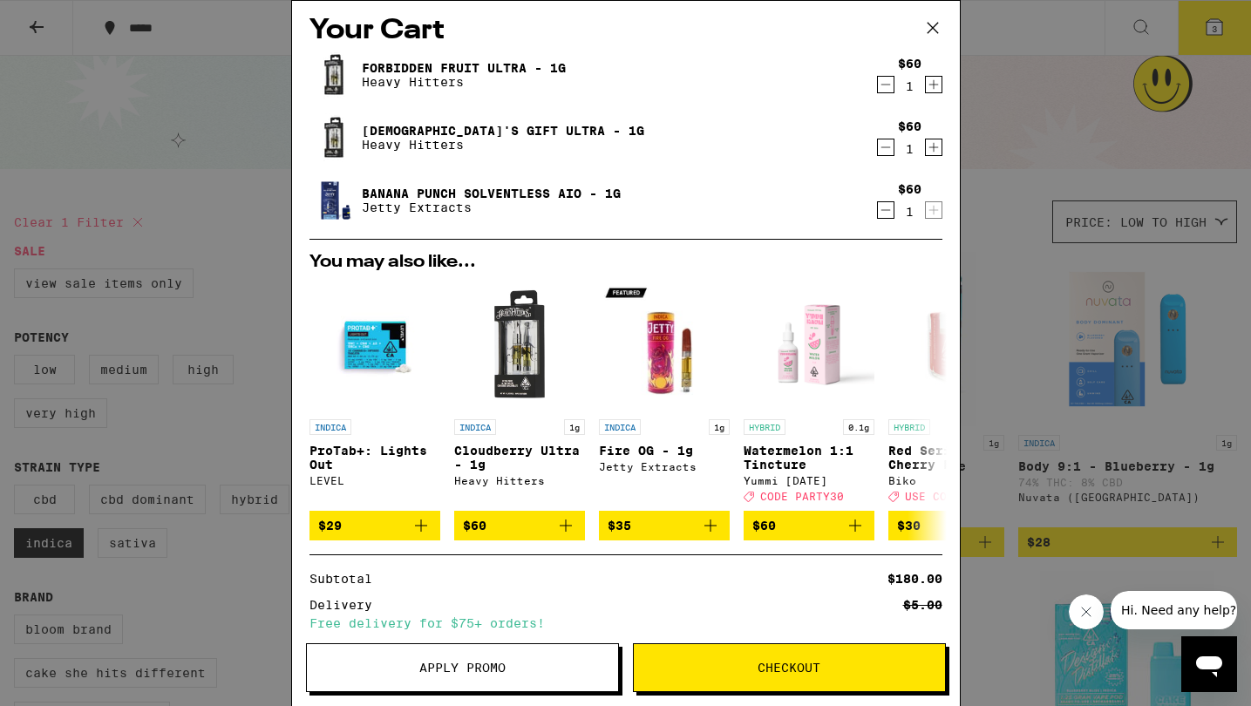
click at [886, 214] on icon "Decrement" at bounding box center [886, 210] width 16 height 21
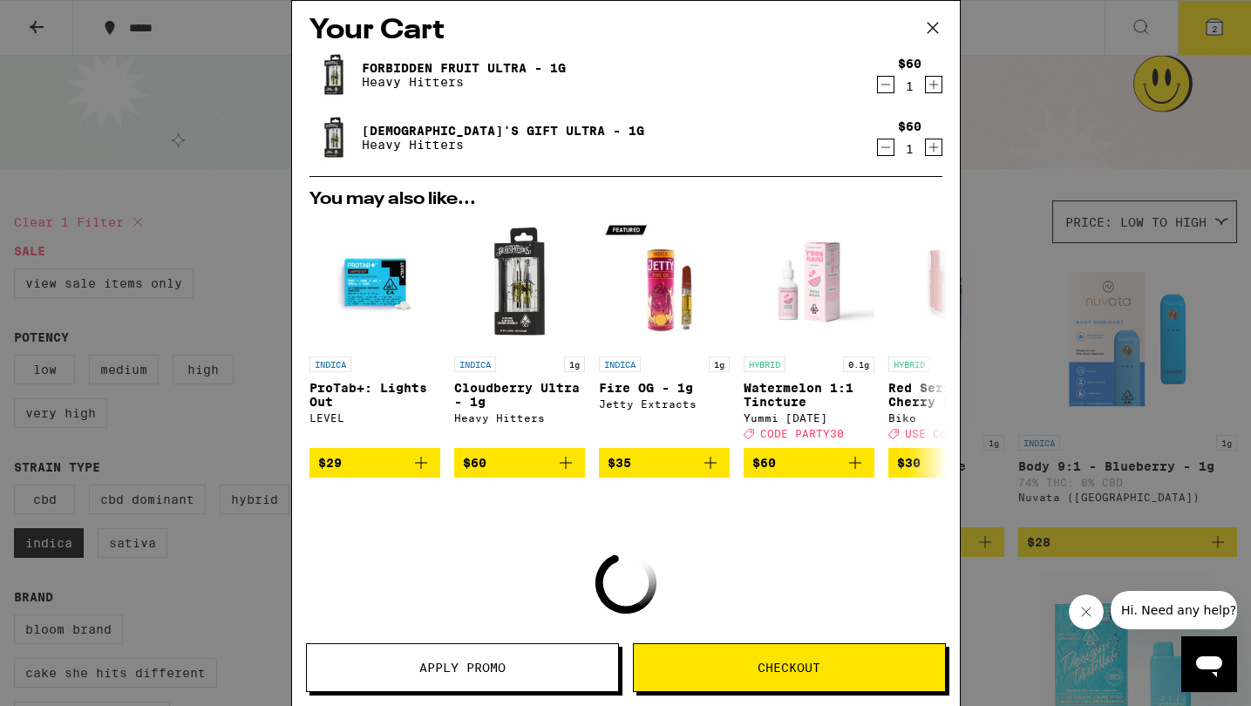
click at [1015, 261] on div "Your Cart Forbidden Fruit Ultra - 1g Heavy Hitters $60 1 God's Gift Ultra - 1g …" at bounding box center [625, 353] width 1251 height 706
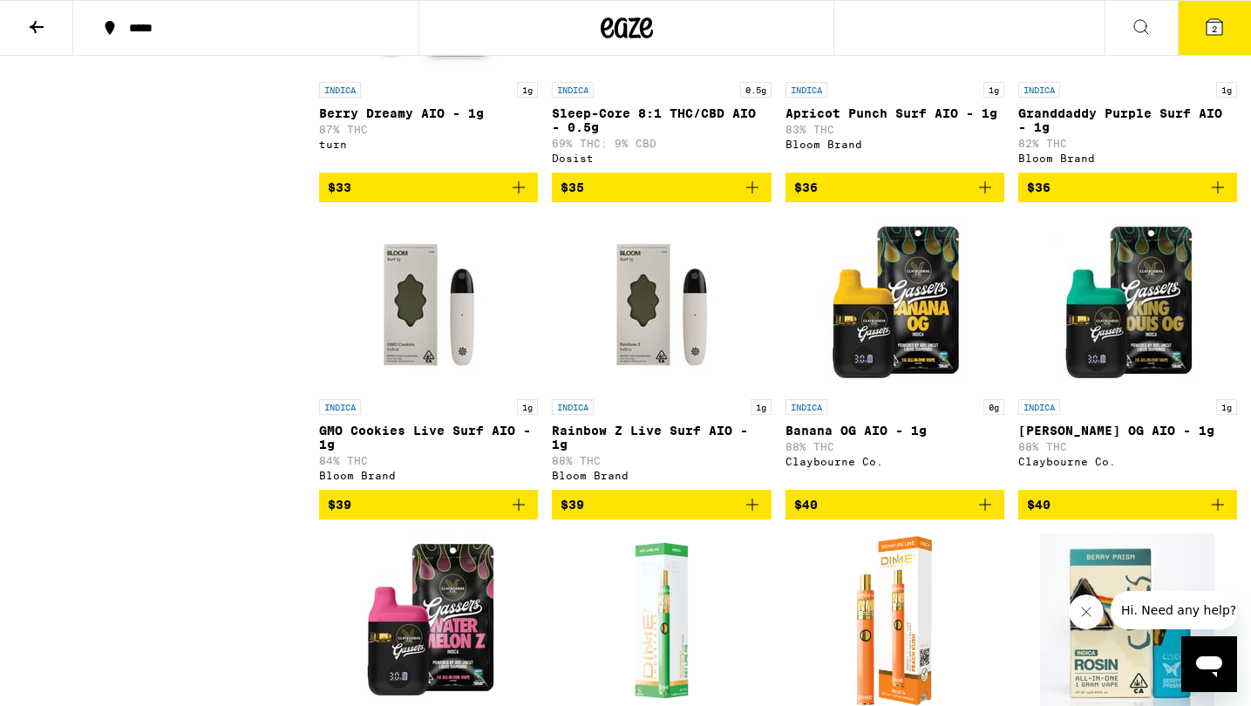
scroll to position [1932, 0]
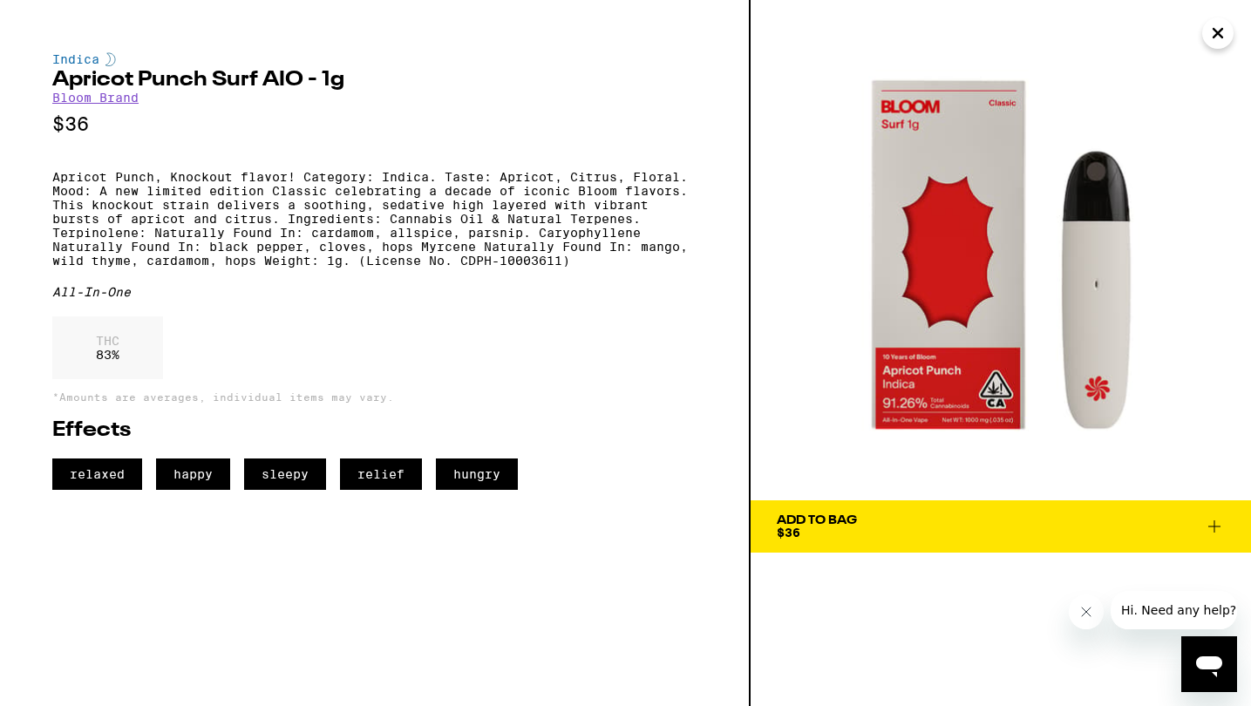
click at [824, 539] on button "Add To Bag $36" at bounding box center [1001, 526] width 500 height 52
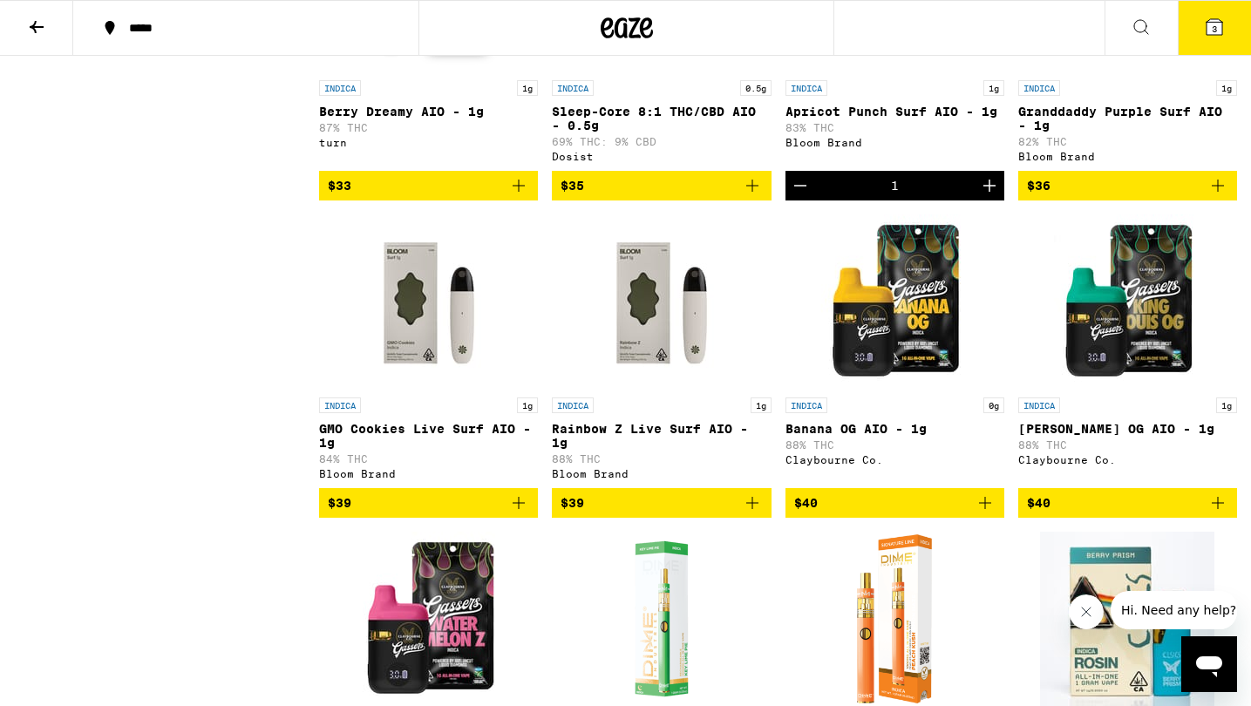
click at [1228, 23] on button "3" at bounding box center [1214, 28] width 73 height 54
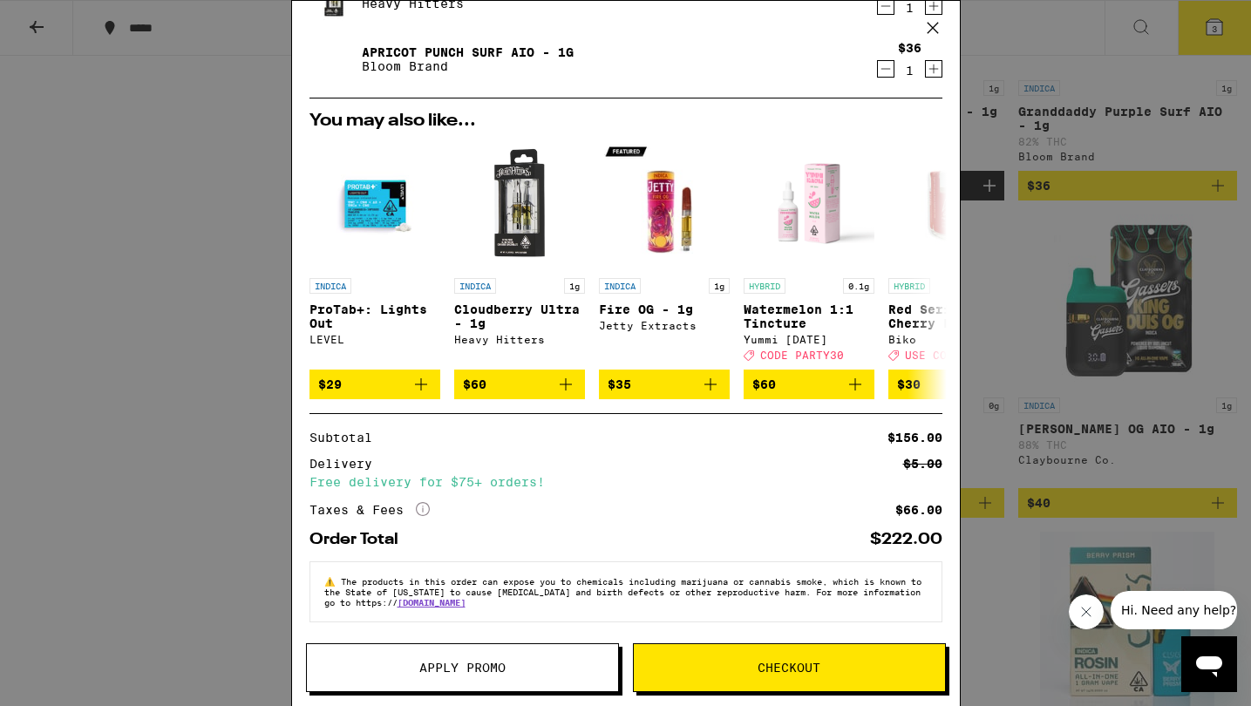
scroll to position [160, 0]
click at [786, 657] on button "Checkout" at bounding box center [789, 667] width 313 height 49
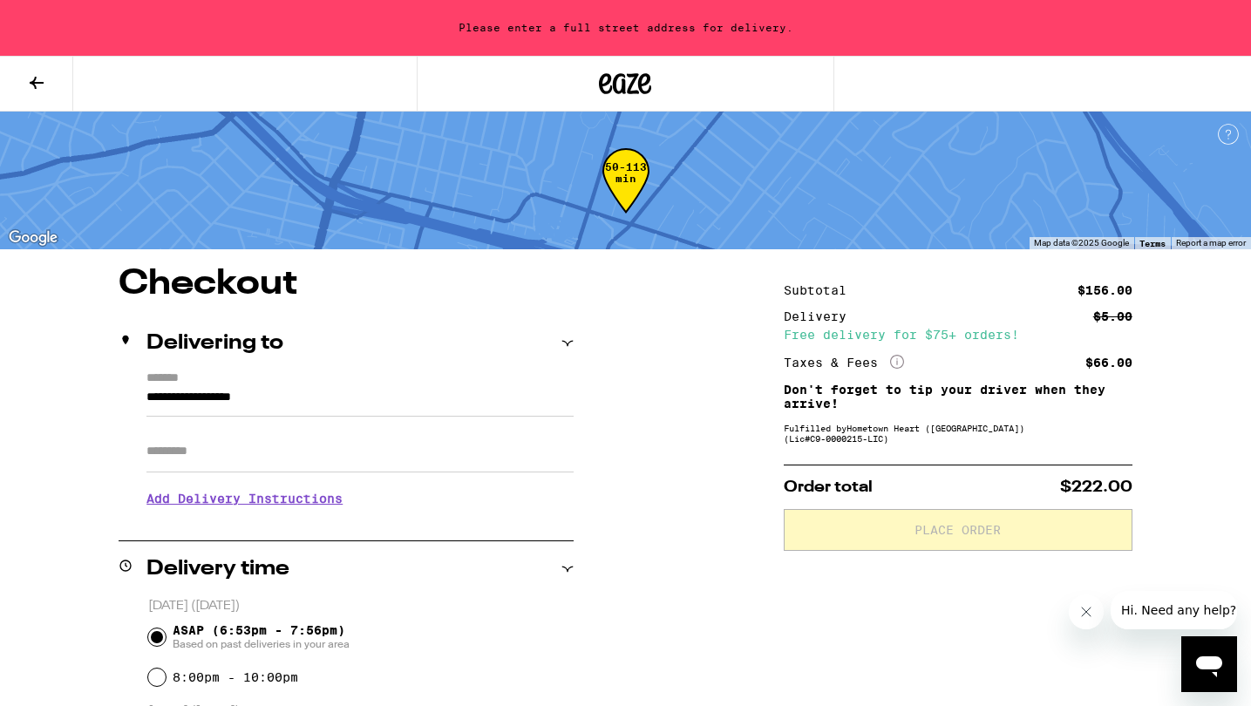
click at [323, 406] on input "**********" at bounding box center [359, 402] width 427 height 30
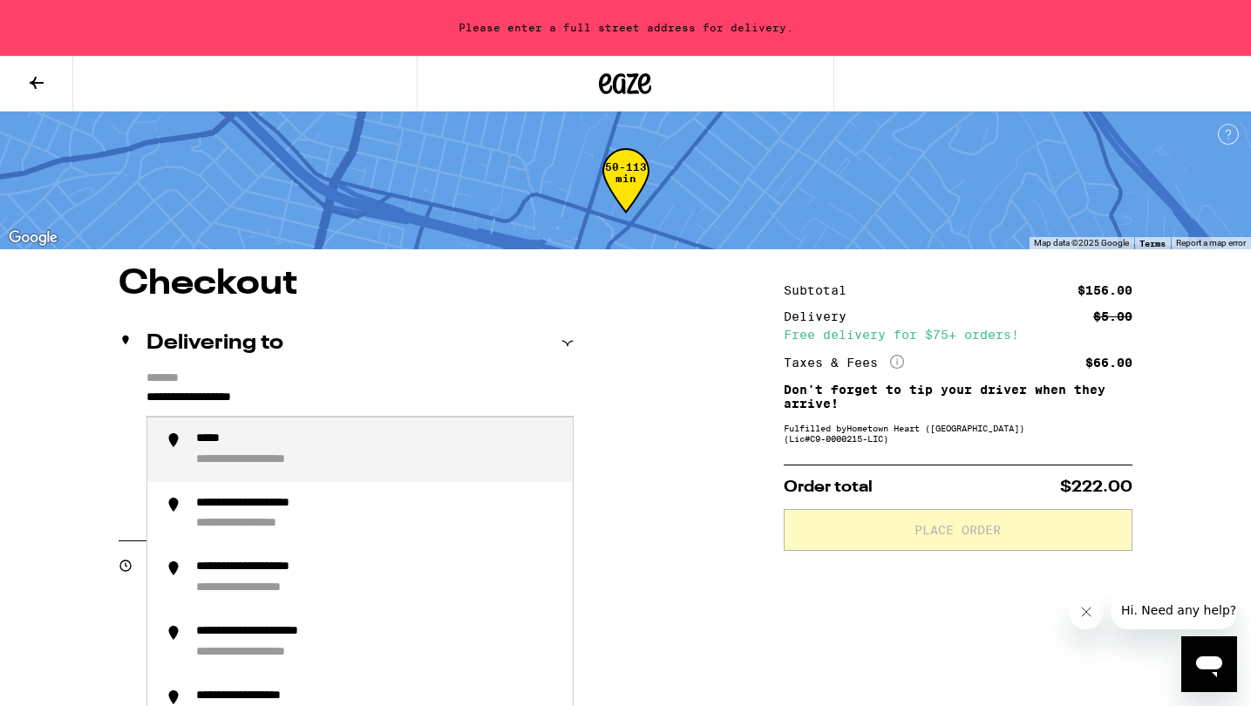
click at [323, 406] on input "**********" at bounding box center [359, 402] width 427 height 30
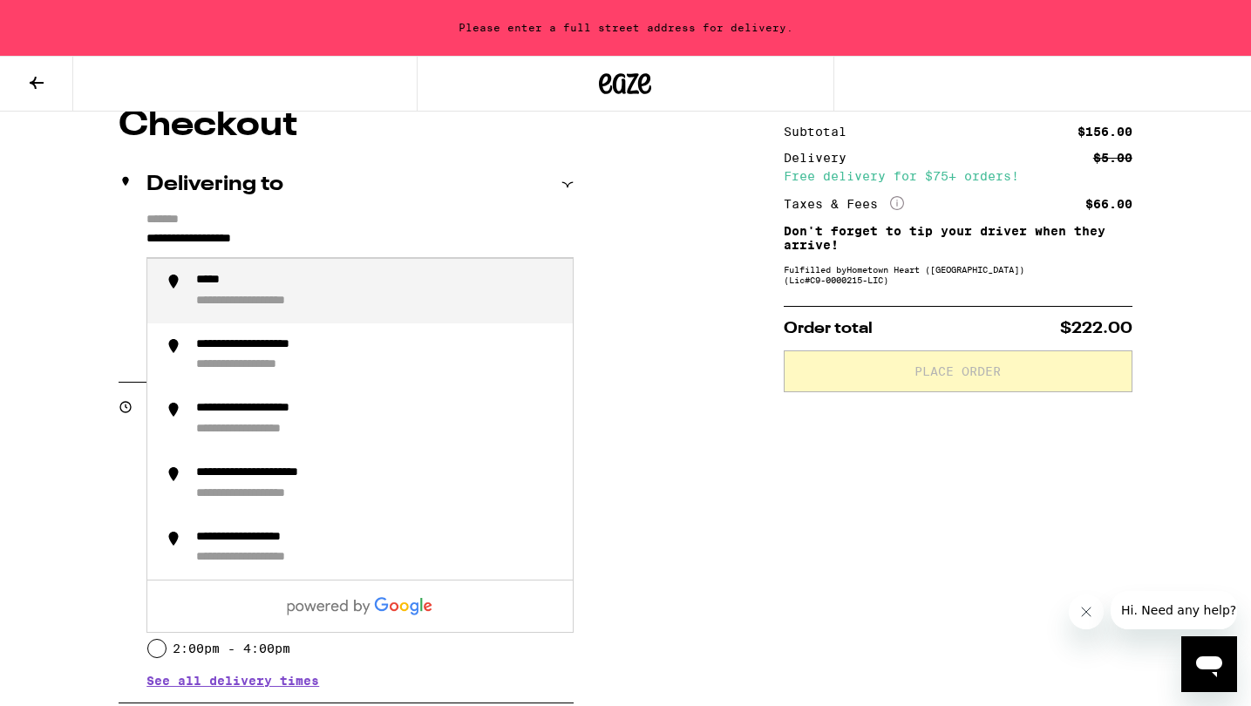
scroll to position [160, 0]
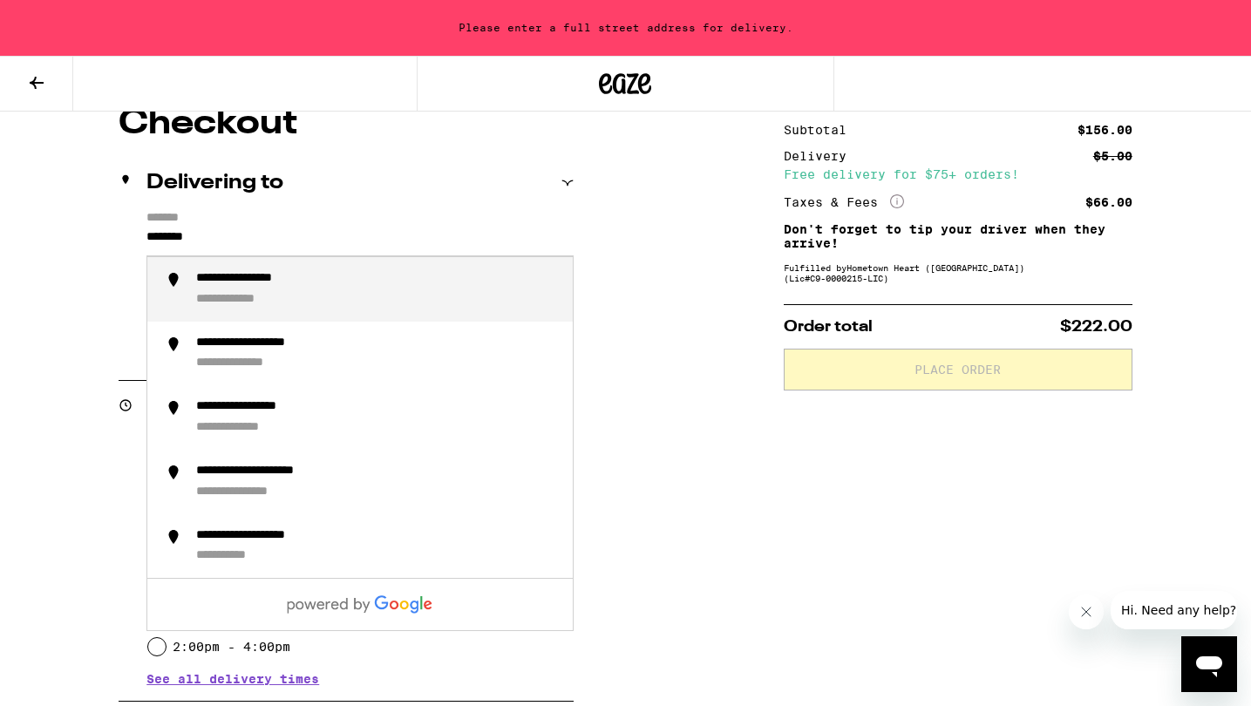
click at [314, 287] on div "**********" at bounding box center [263, 279] width 134 height 16
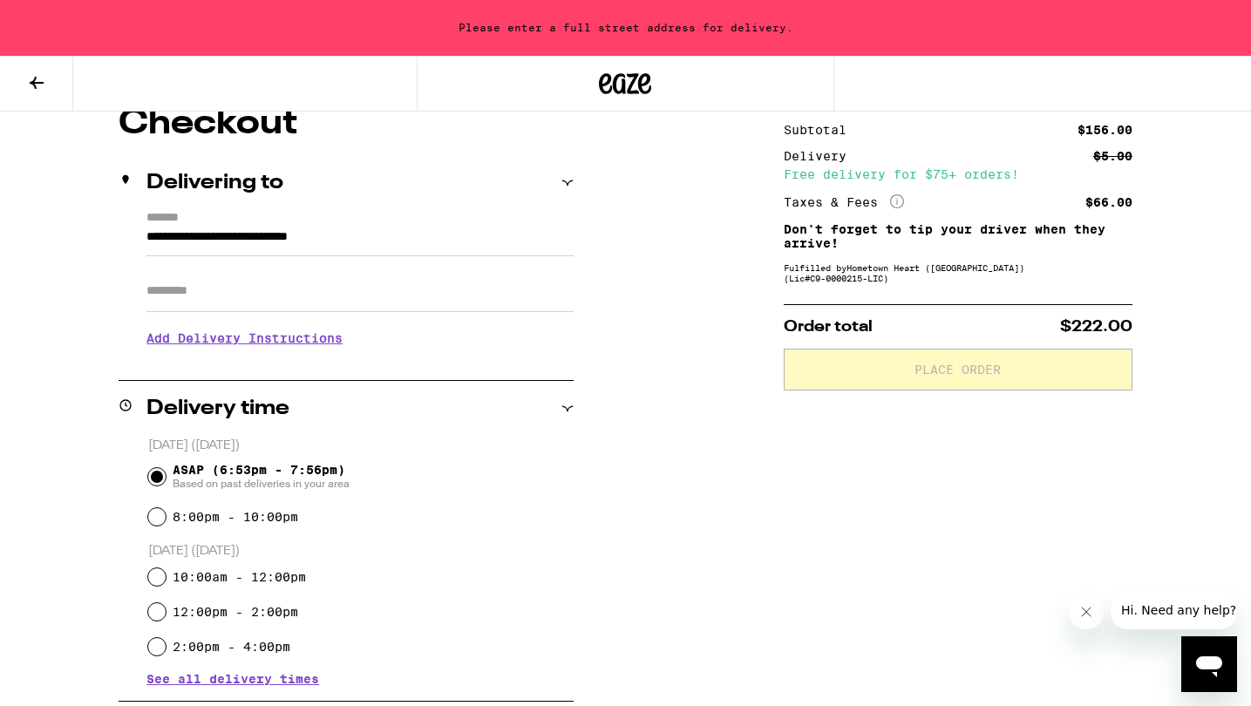
type input "**********"
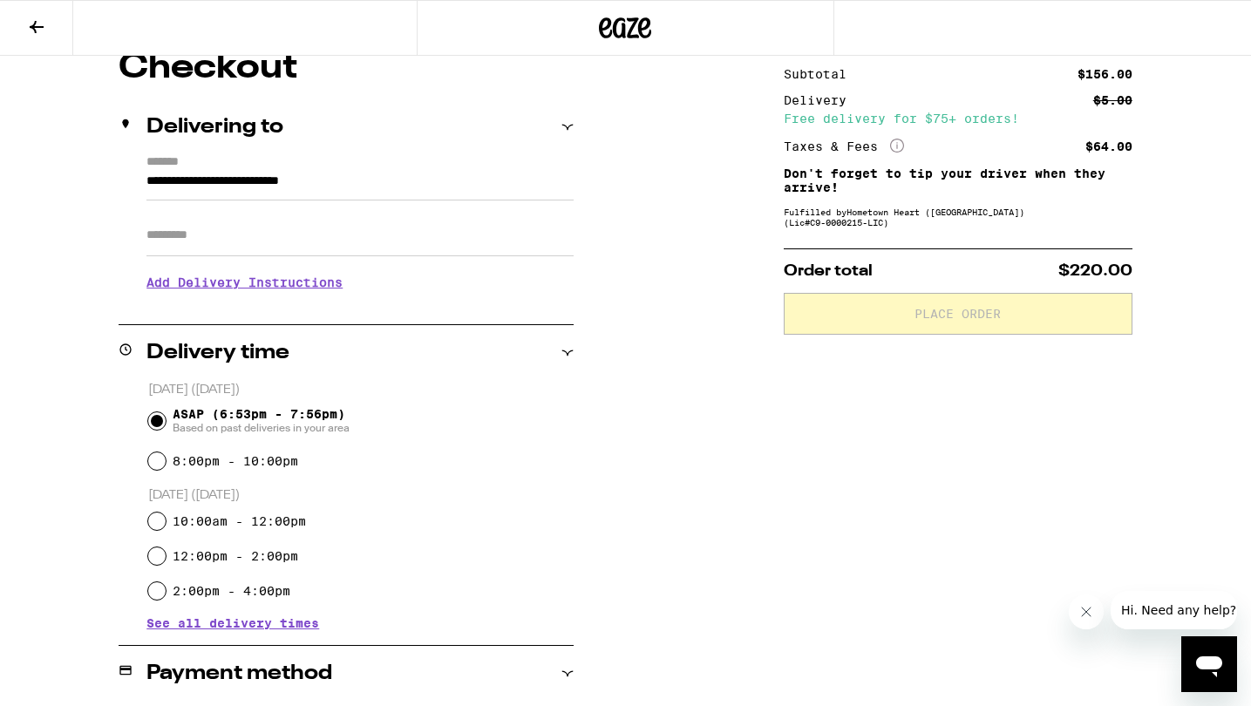
click at [27, 422] on div "**********" at bounding box center [625, 573] width 1251 height 1044
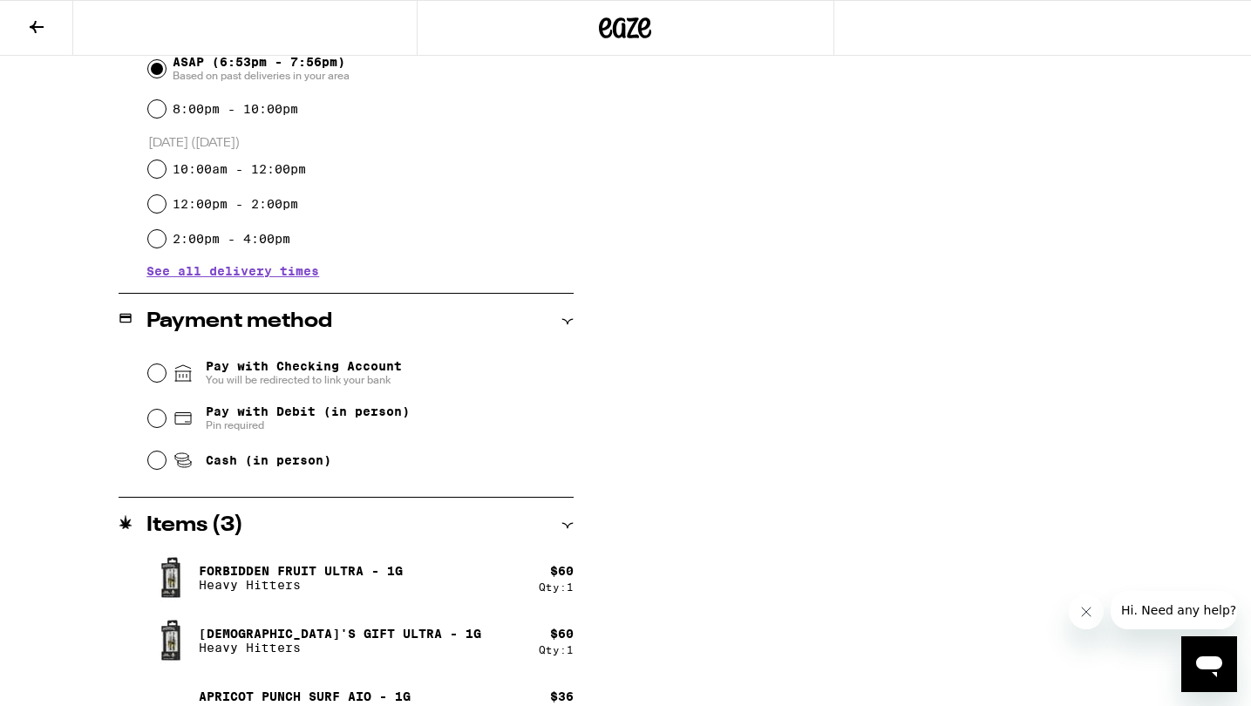
scroll to position [509, 0]
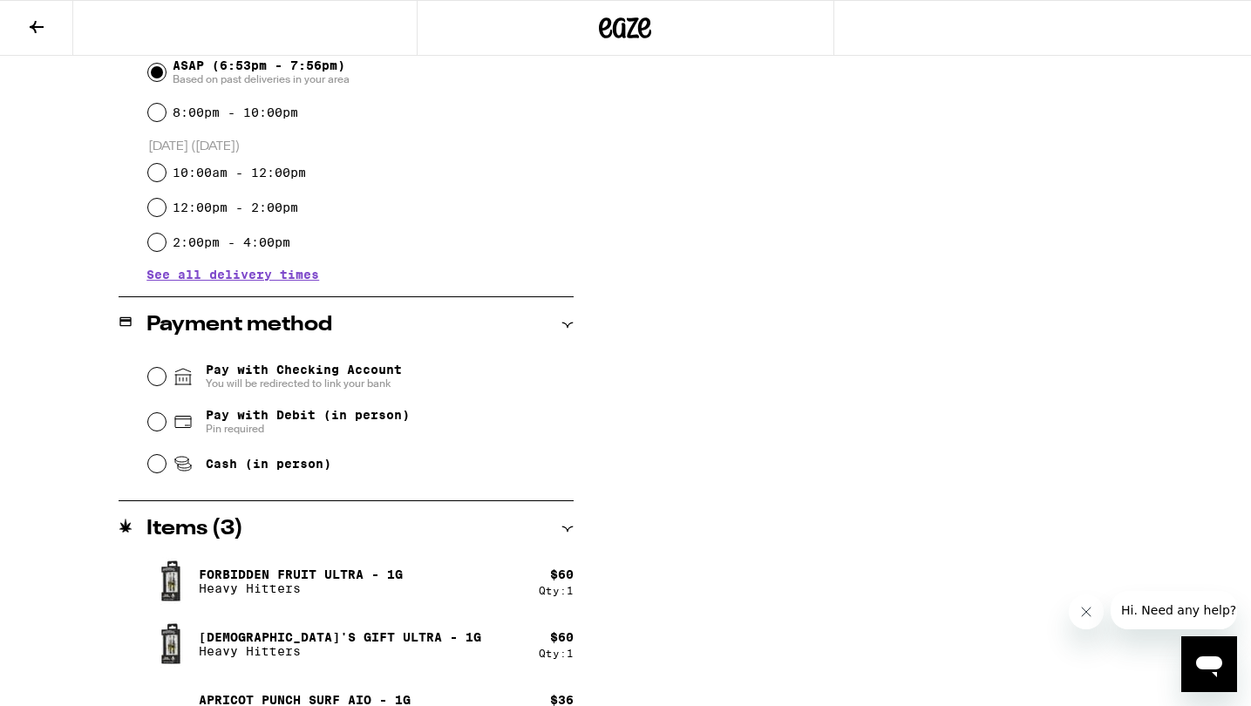
click at [160, 468] on input "Cash (in person)" at bounding box center [156, 463] width 17 height 17
radio input "true"
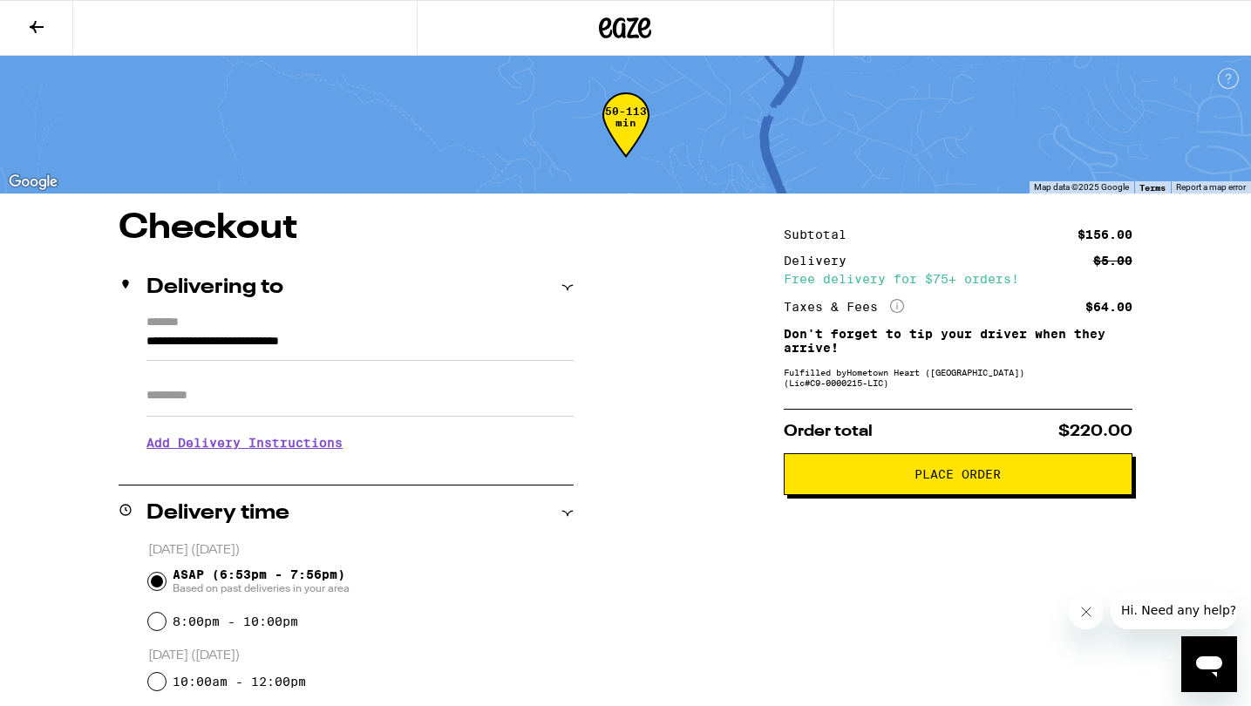
scroll to position [0, 0]
click at [888, 494] on button "Place Order" at bounding box center [958, 474] width 349 height 42
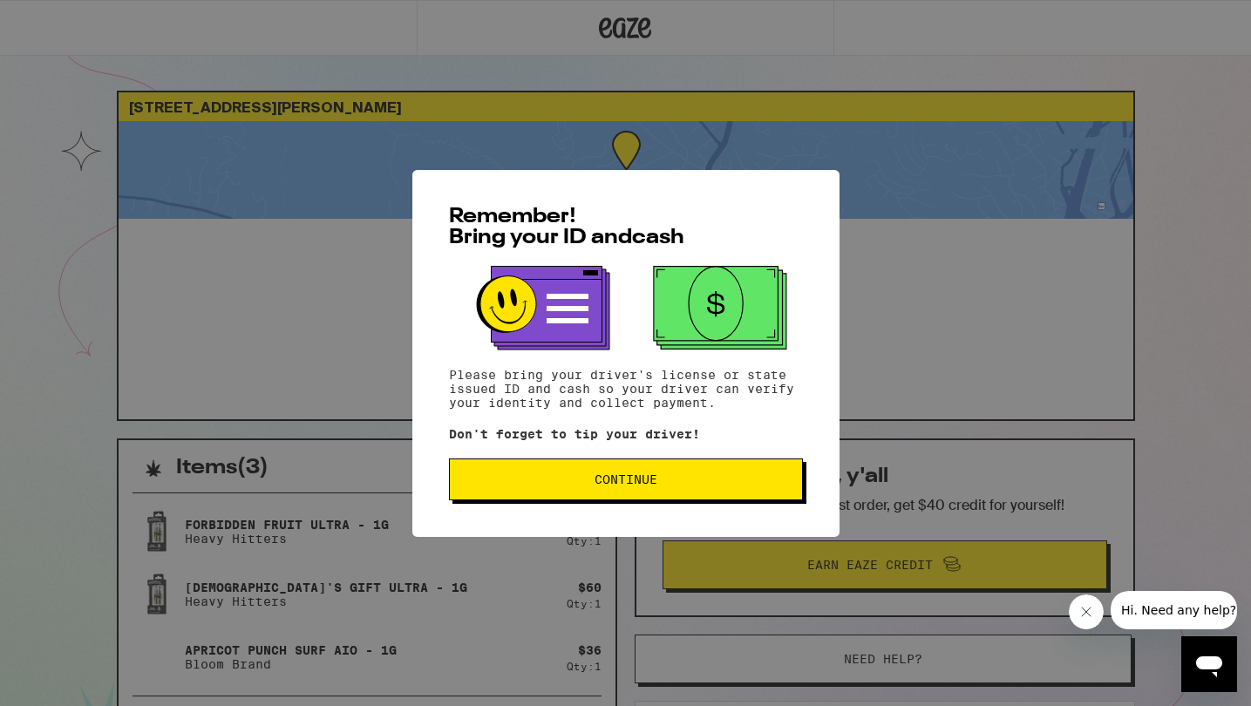
click at [693, 481] on span "Continue" at bounding box center [626, 479] width 324 height 12
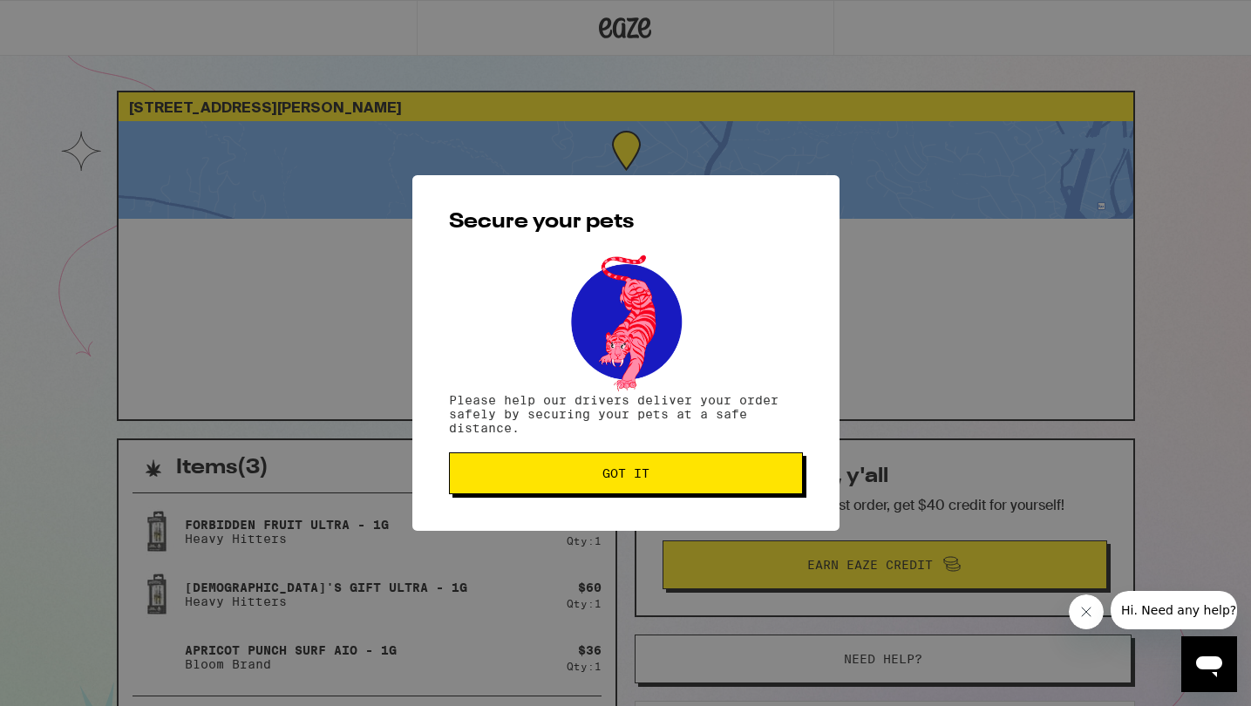
click at [693, 480] on span "Got it" at bounding box center [626, 473] width 324 height 12
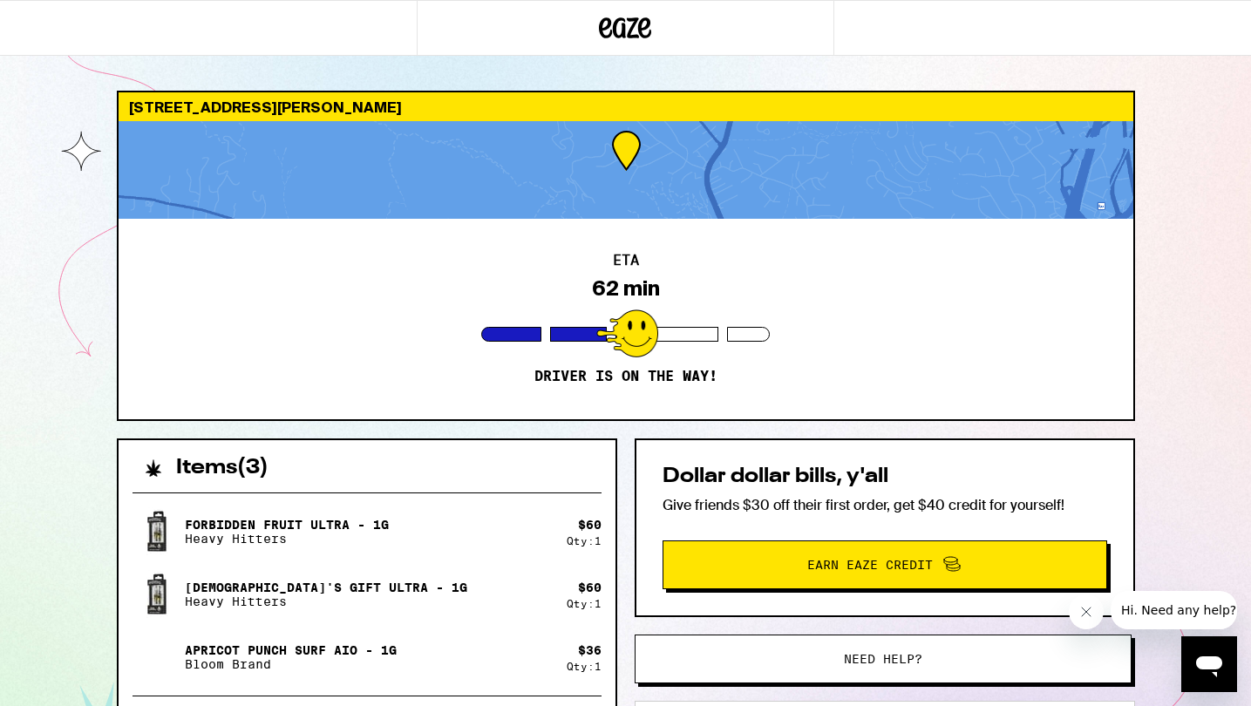
click at [65, 334] on div "1322 Martino Rd Lafayette 94549 ETA 62 min Driver is on the way! Items ( 3 ) Fo…" at bounding box center [625, 475] width 1251 height 950
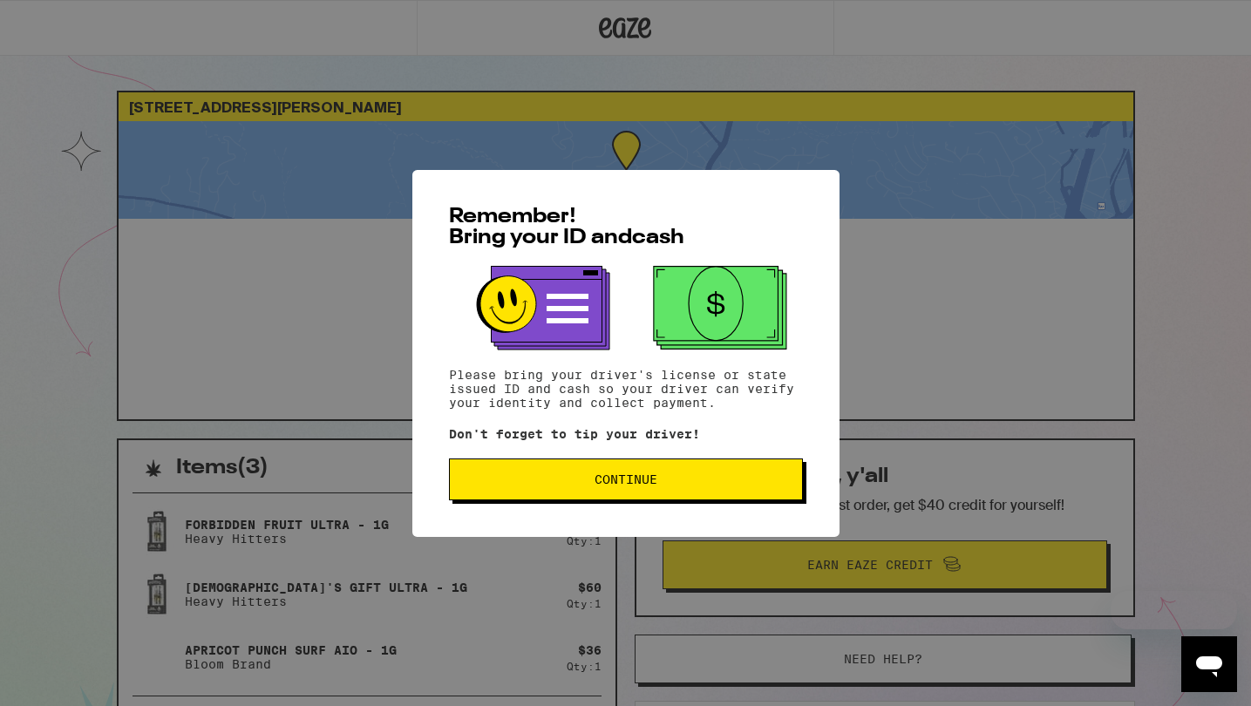
click at [499, 486] on span "Continue" at bounding box center [626, 479] width 324 height 12
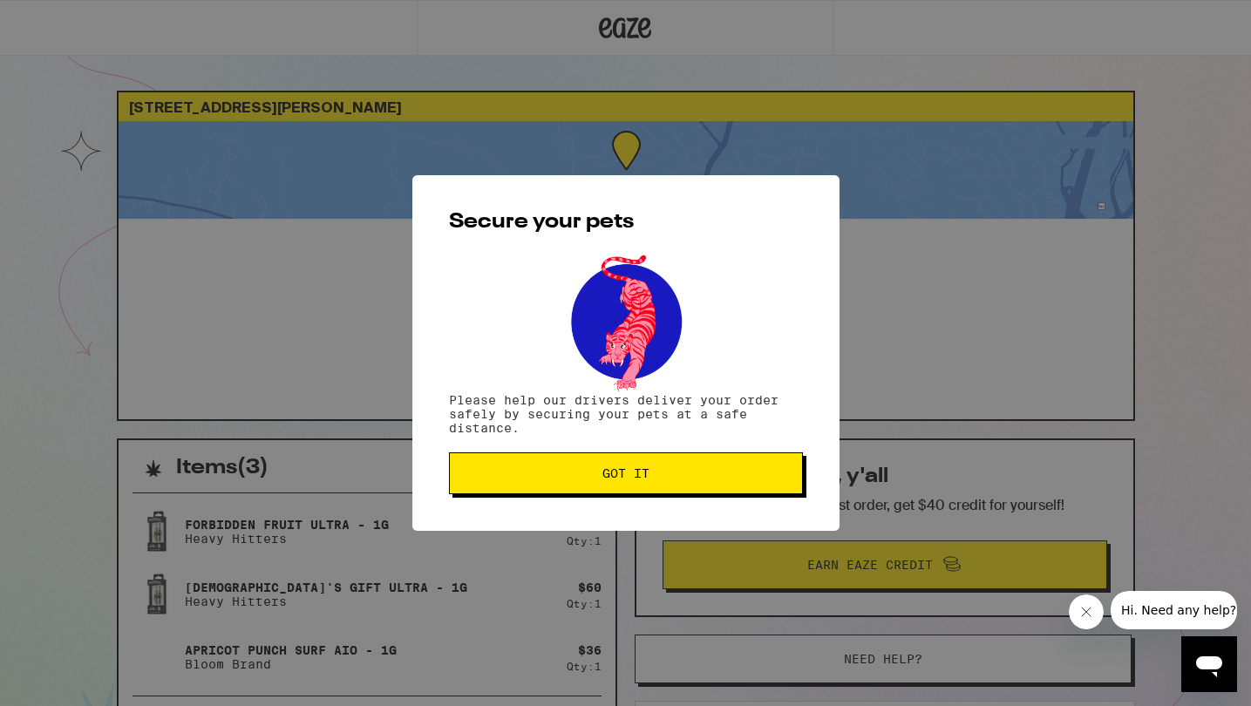
click at [499, 486] on button "Got it" at bounding box center [626, 473] width 354 height 42
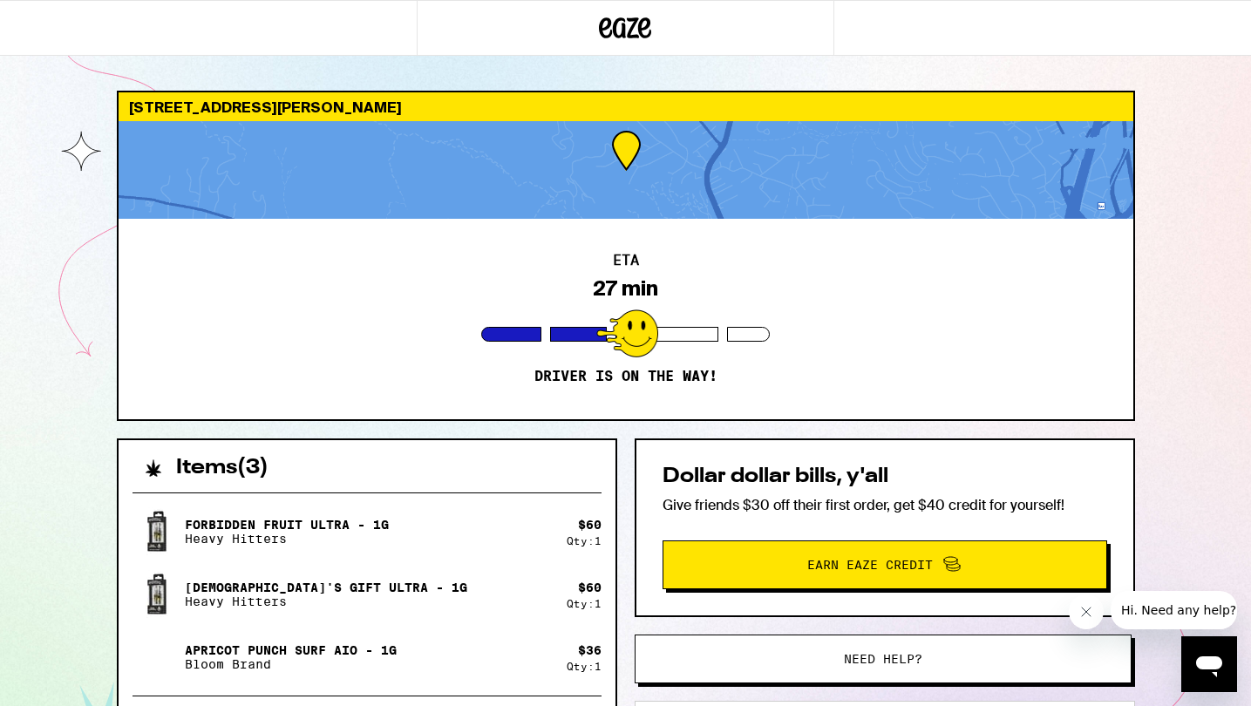
click at [60, 368] on div "1322 Martino Rd Lafayette 94549 ETA 27 min Driver is on the way! Items ( 3 ) Fo…" at bounding box center [625, 475] width 1251 height 950
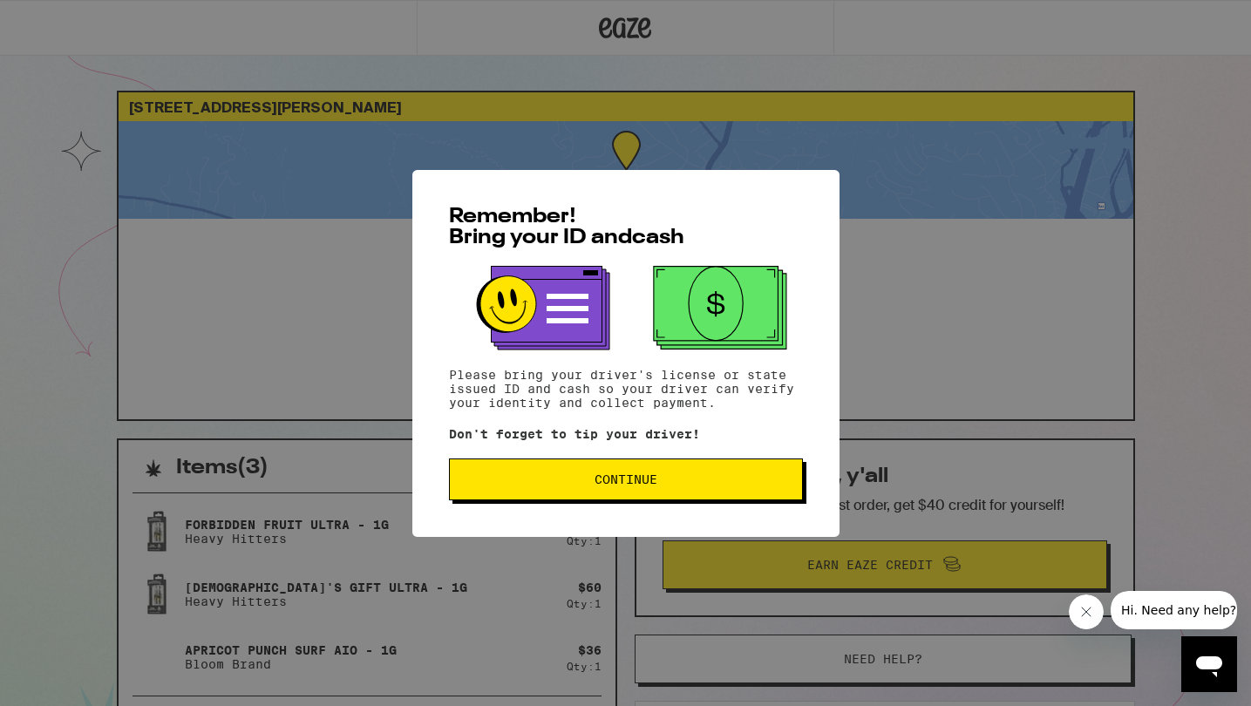
click at [555, 481] on span "Continue" at bounding box center [626, 479] width 324 height 12
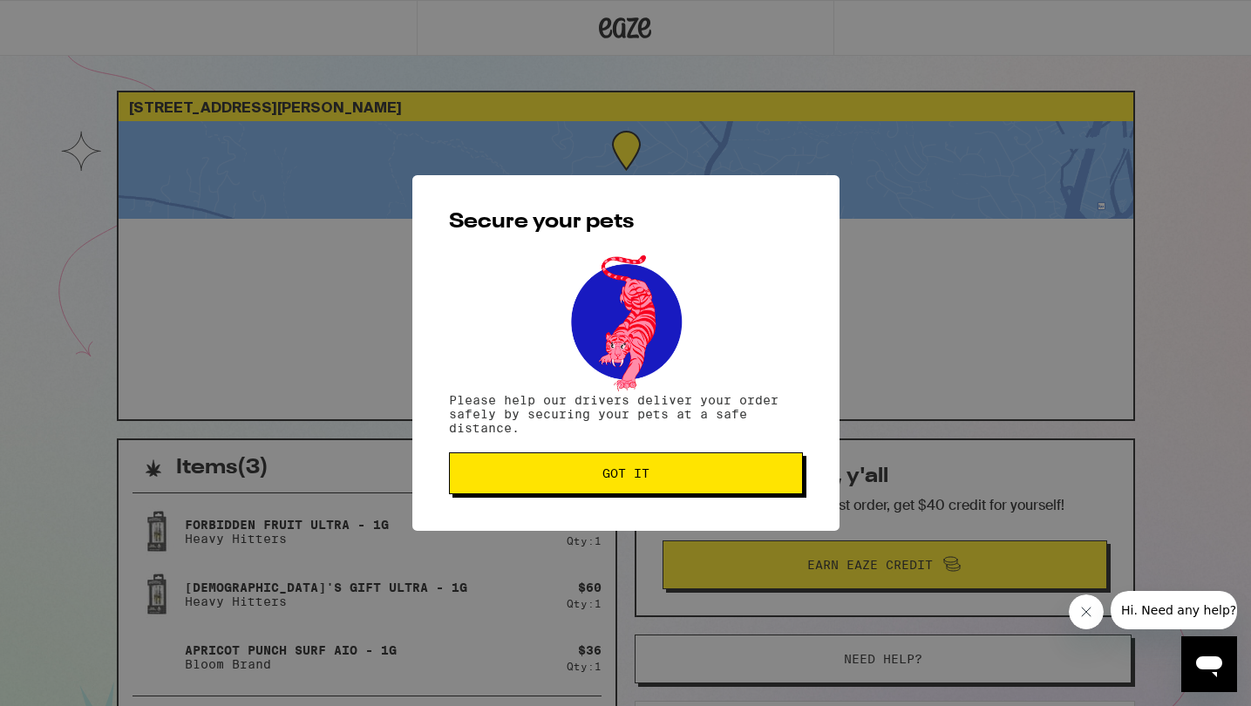
click at [555, 480] on span "Got it" at bounding box center [626, 473] width 324 height 12
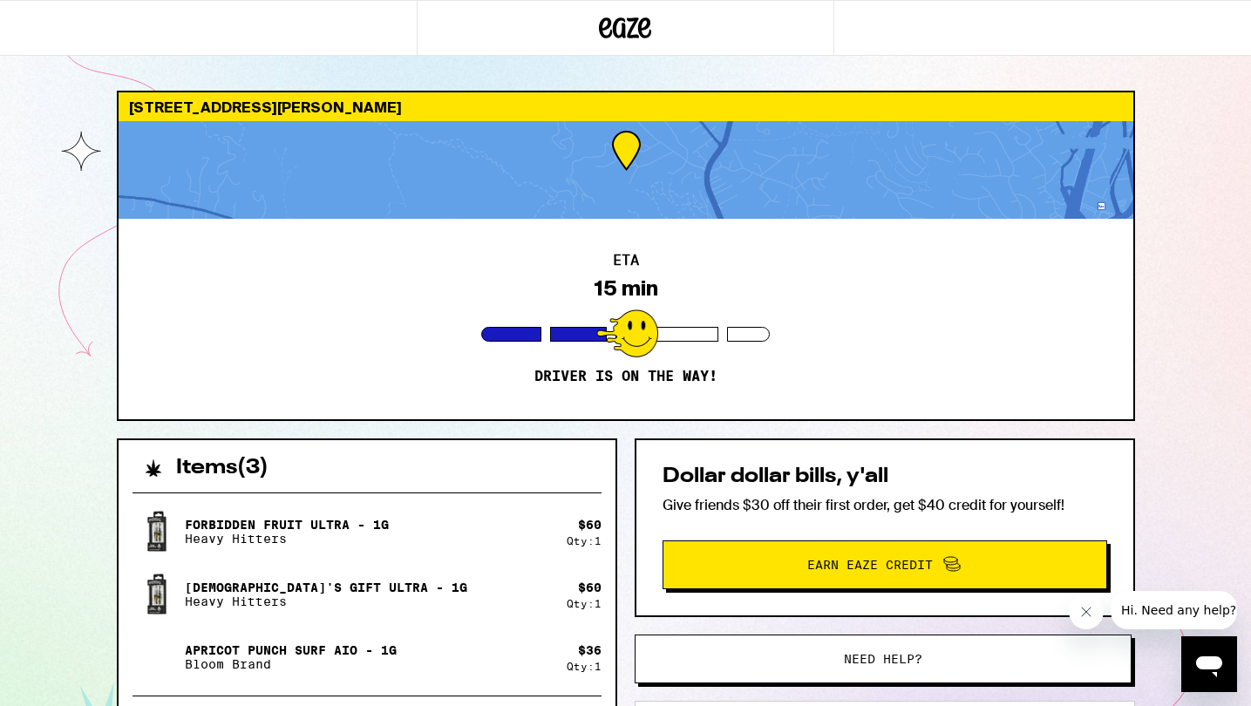
click at [42, 417] on div "1322 Martino Rd Lafayette 94549 ETA 15 min Driver is on the way! Items ( 3 ) Fo…" at bounding box center [625, 475] width 1251 height 950
click at [196, 419] on div "1322 Martino Rd Lafayette 94549 ETA 15 min Driver is on the way!" at bounding box center [626, 256] width 1018 height 330
click at [95, 440] on div "1322 Martino Rd Lafayette 94549 ETA 15 min Driver is on the way! Items ( 3 ) Fo…" at bounding box center [625, 475] width 1251 height 950
click at [600, 133] on div at bounding box center [626, 170] width 1015 height 98
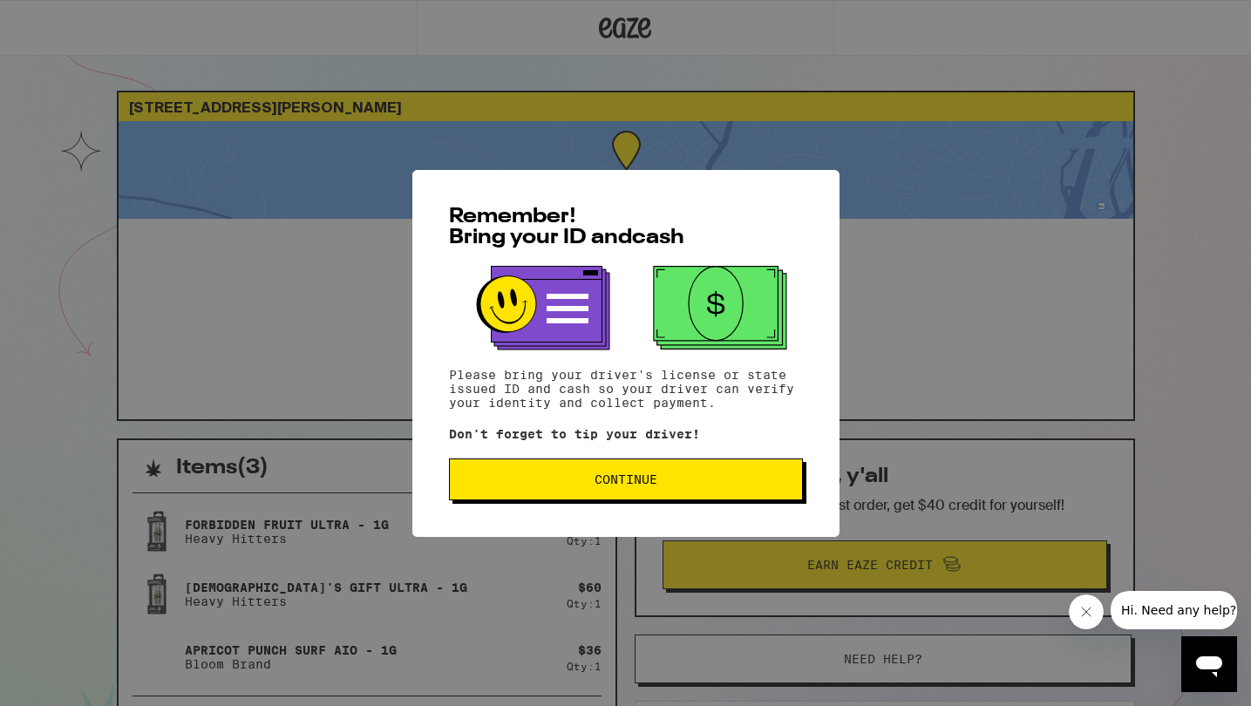
click at [624, 486] on span "Continue" at bounding box center [626, 479] width 63 height 12
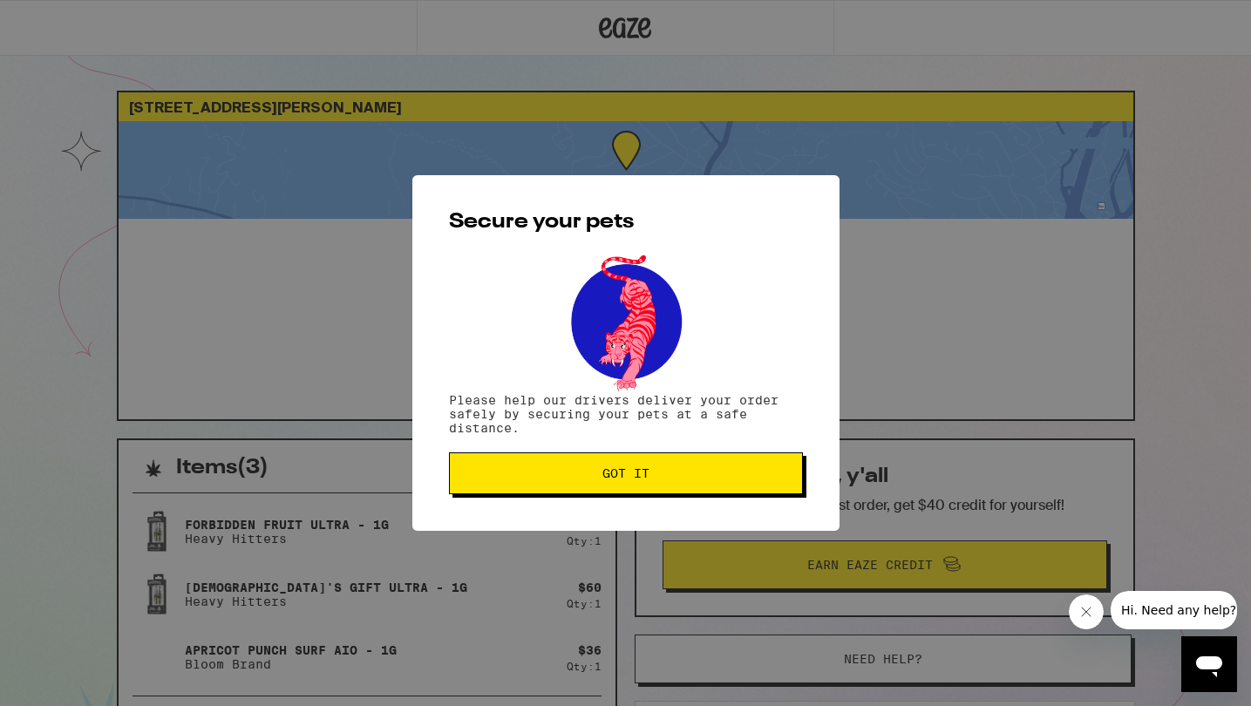
click at [624, 487] on button "Got it" at bounding box center [626, 473] width 354 height 42
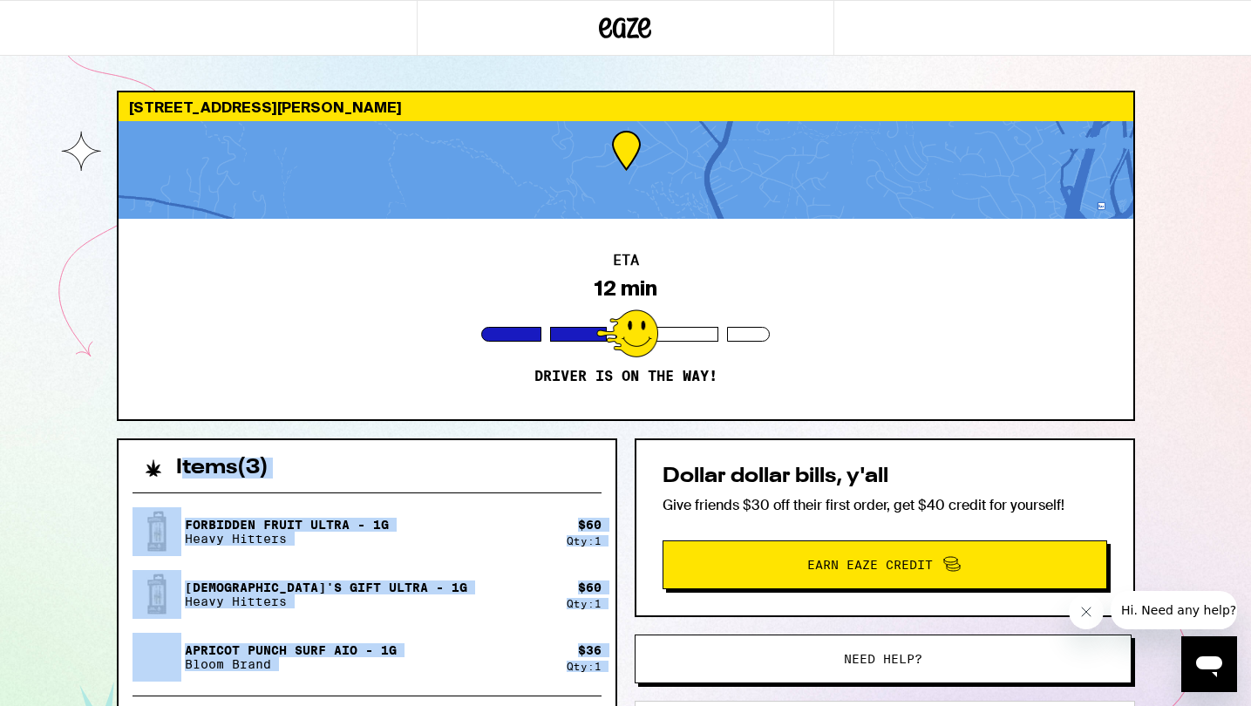
drag, startPoint x: 207, startPoint y: 435, endPoint x: 225, endPoint y: 715, distance: 280.5
click at [225, 705] on html "1322 Martino Rd Lafayette 94549 ETA 12 min Driver is on the way! Items ( 3 ) Fo…" at bounding box center [625, 475] width 1251 height 950
click at [0, 564] on div "1322 Martino Rd Lafayette 94549 ETA 12 min Driver is on the way! Items ( 3 ) Fo…" at bounding box center [625, 475] width 1251 height 950
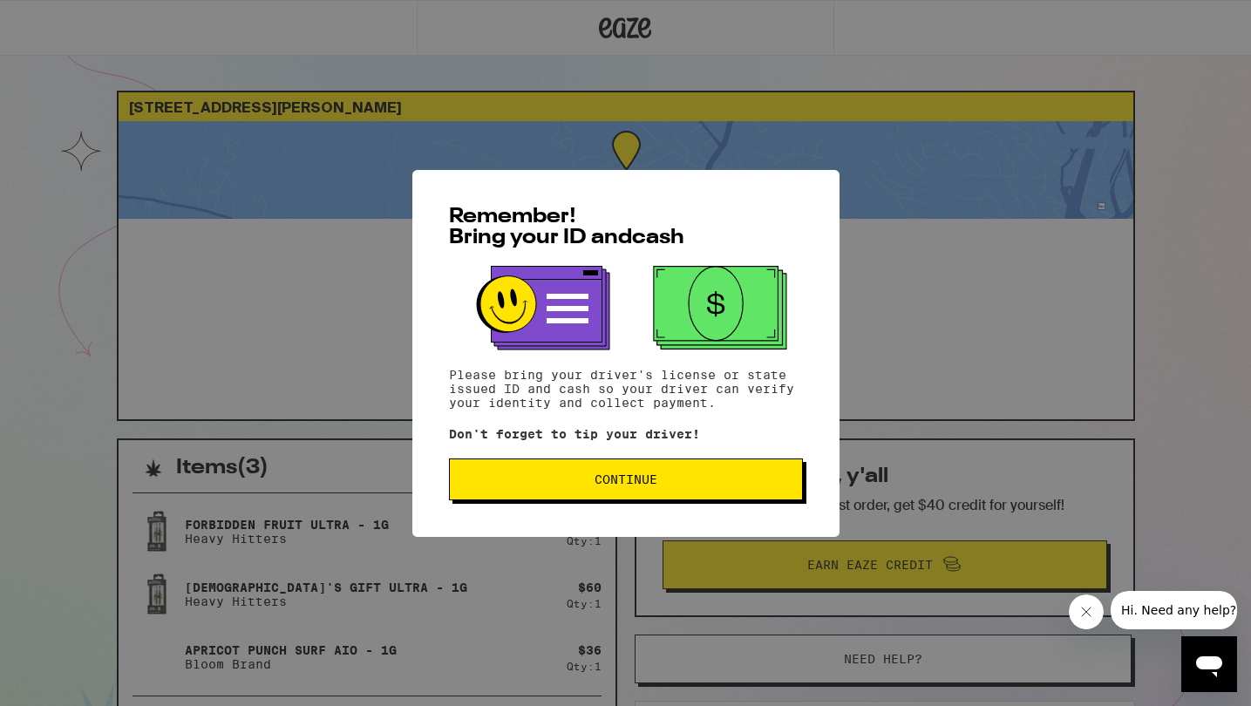
click at [541, 466] on button "Continue" at bounding box center [626, 480] width 354 height 42
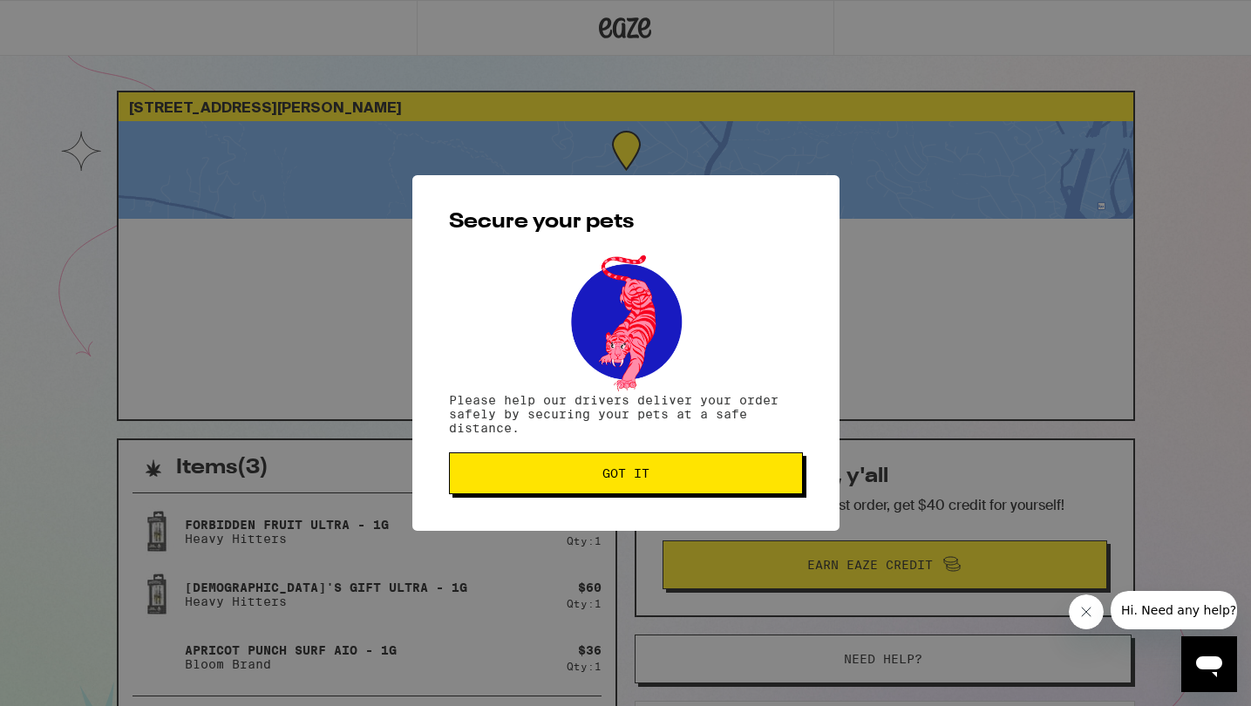
click at [541, 466] on button "Got it" at bounding box center [626, 473] width 354 height 42
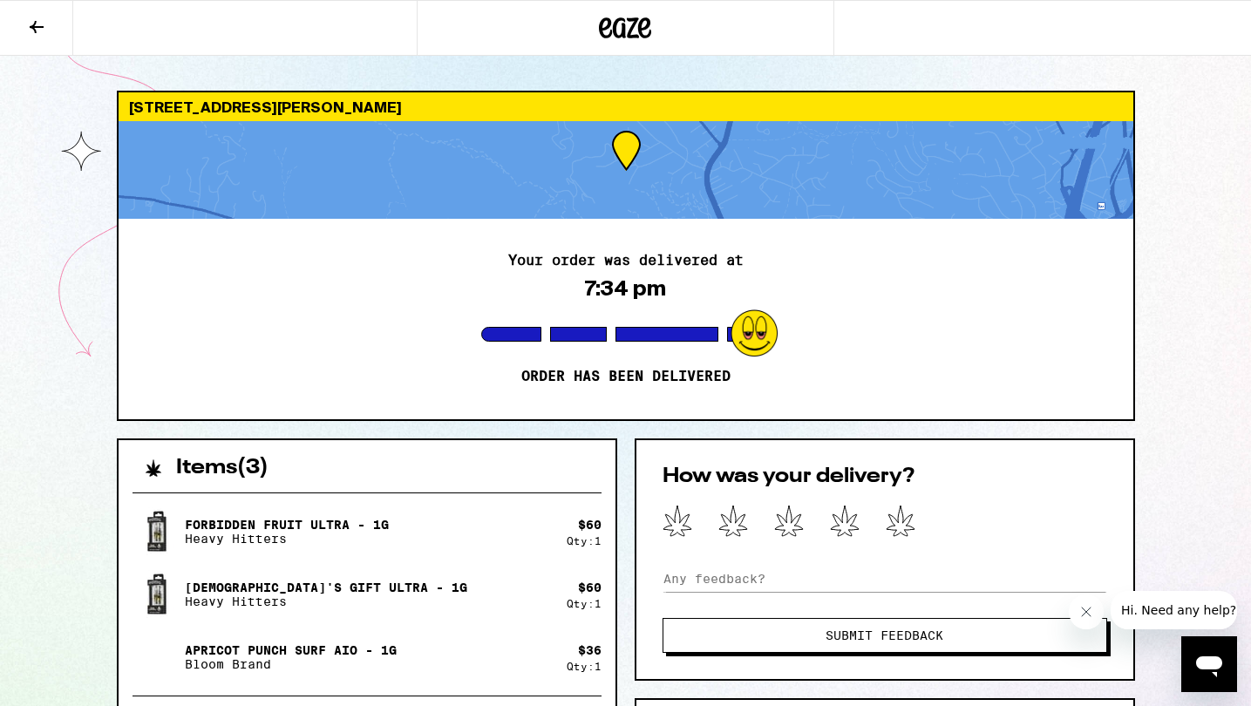
click at [49, 33] on button at bounding box center [36, 28] width 73 height 55
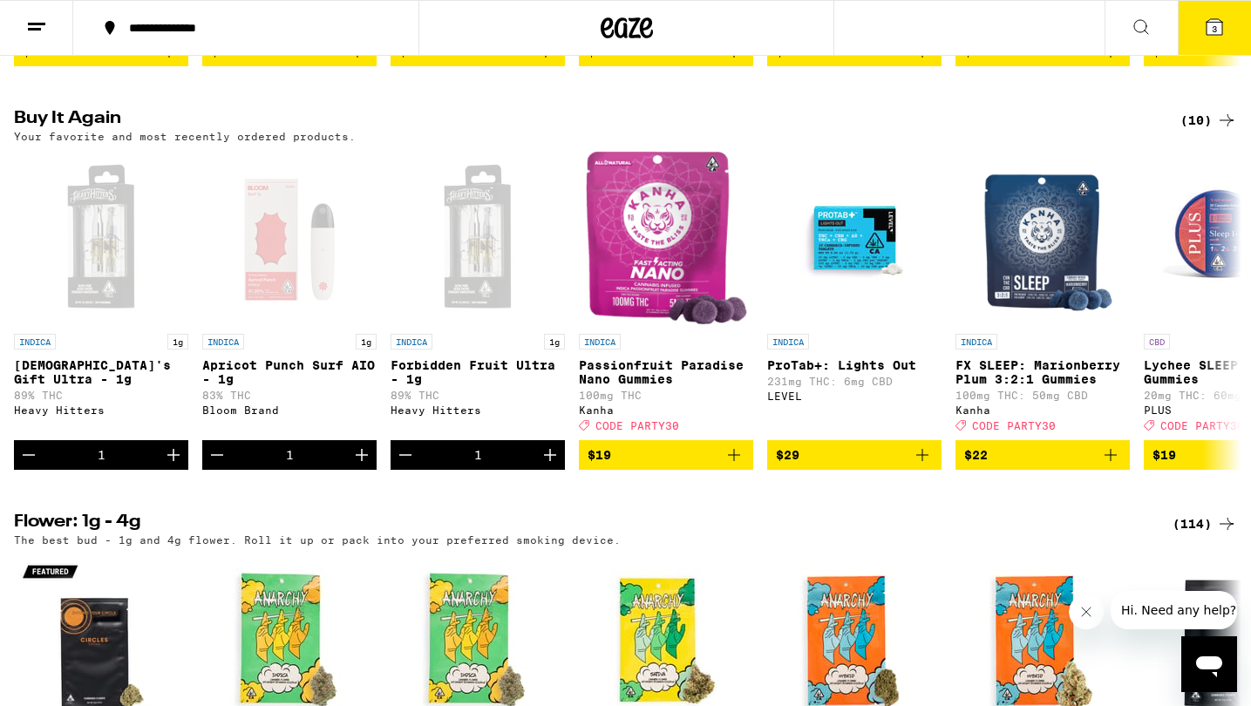
scroll to position [1354, 0]
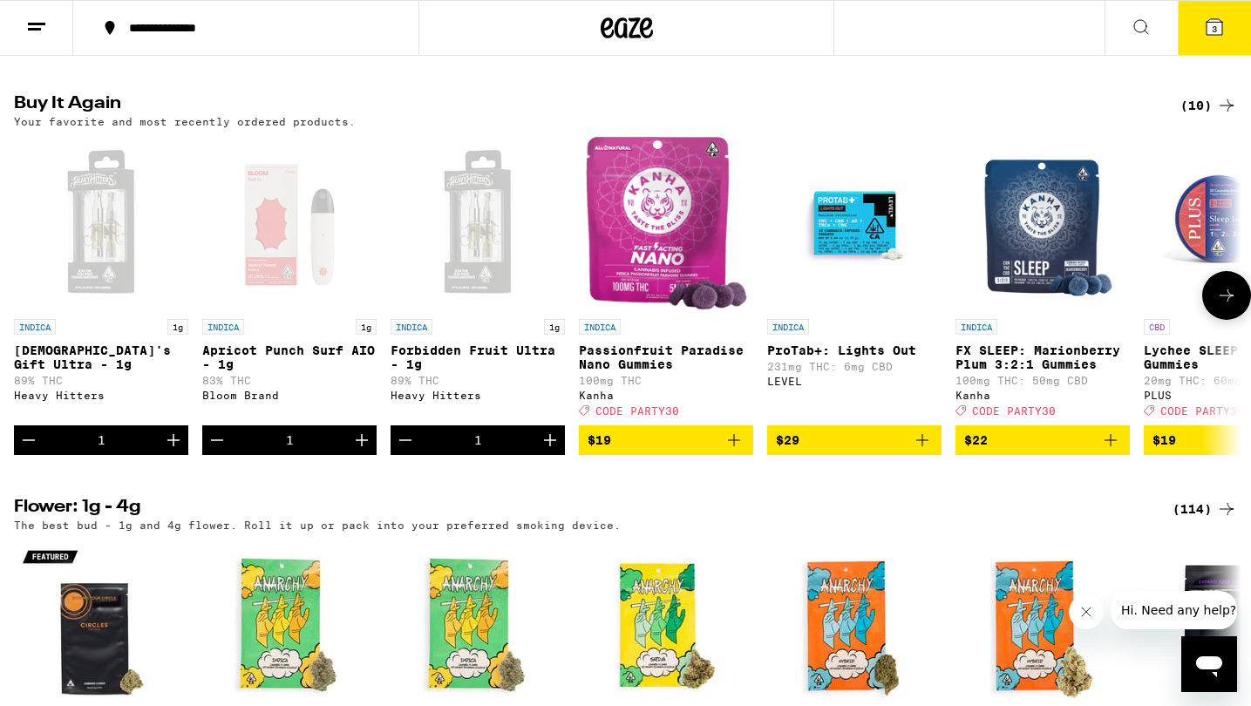
click at [99, 245] on div "Open page for God's Gift Ultra - 1g from Heavy Hitters" at bounding box center [101, 223] width 174 height 174
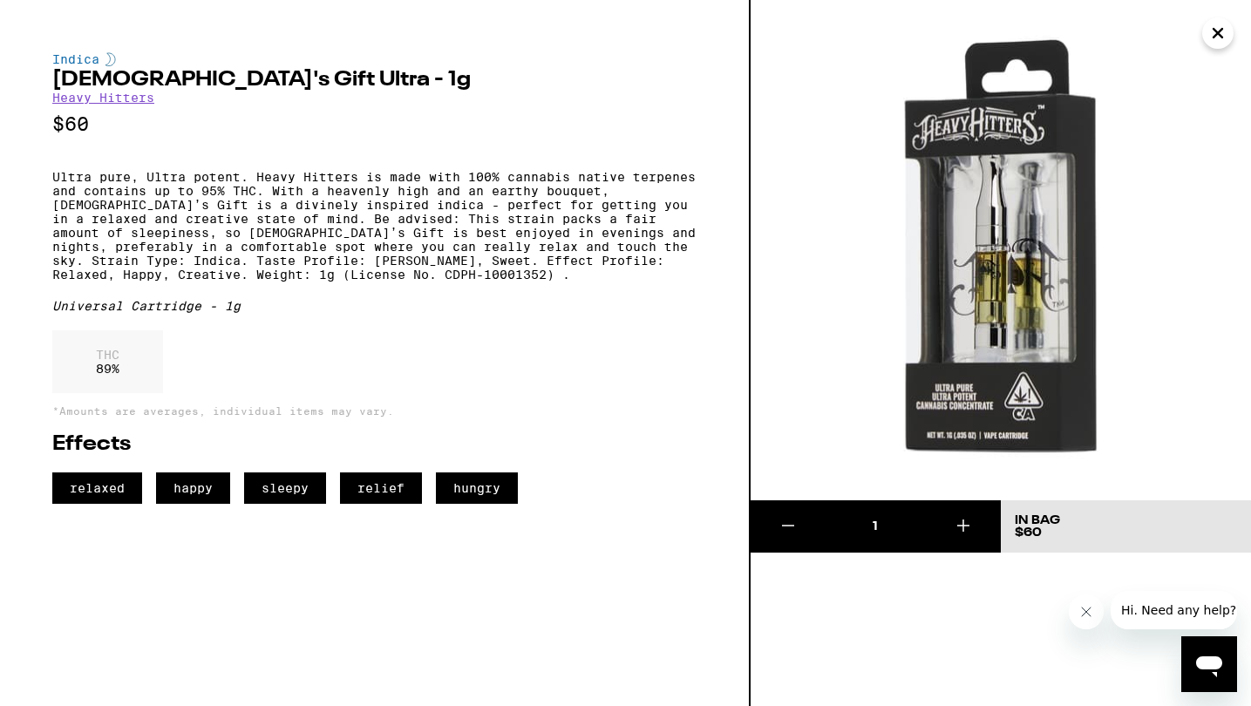
click at [101, 97] on link "Heavy Hitters" at bounding box center [103, 98] width 102 height 14
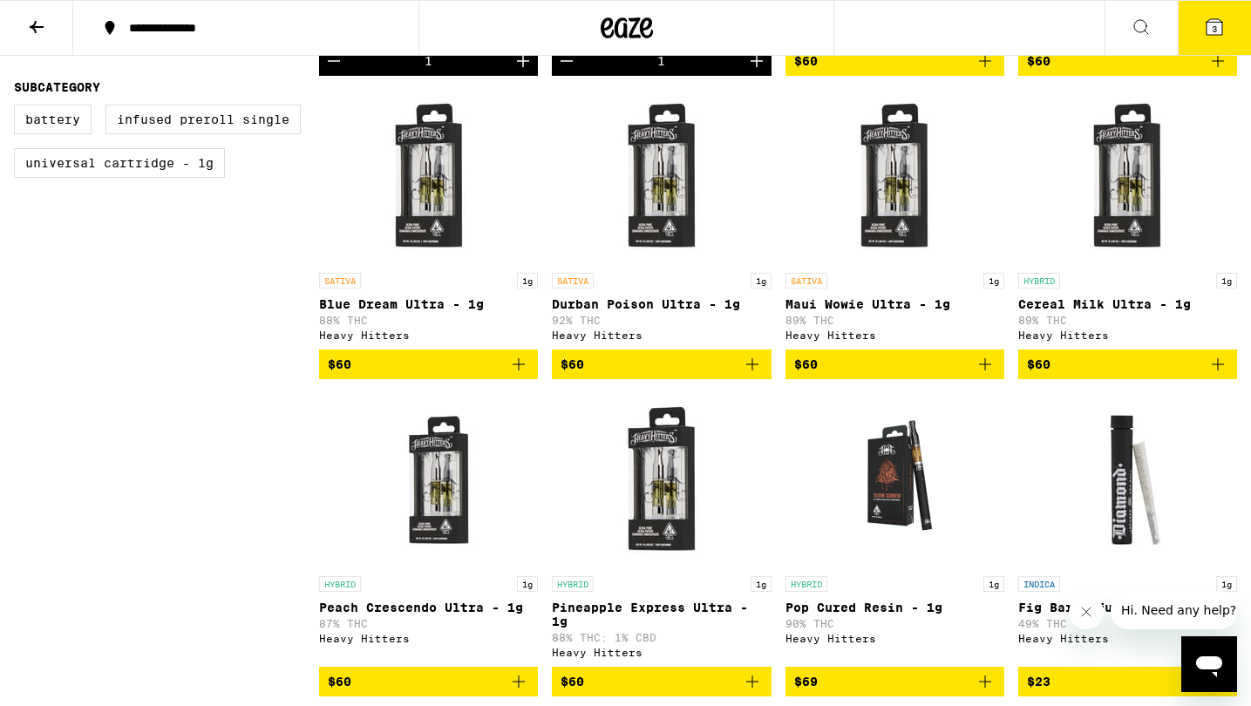
scroll to position [549, 0]
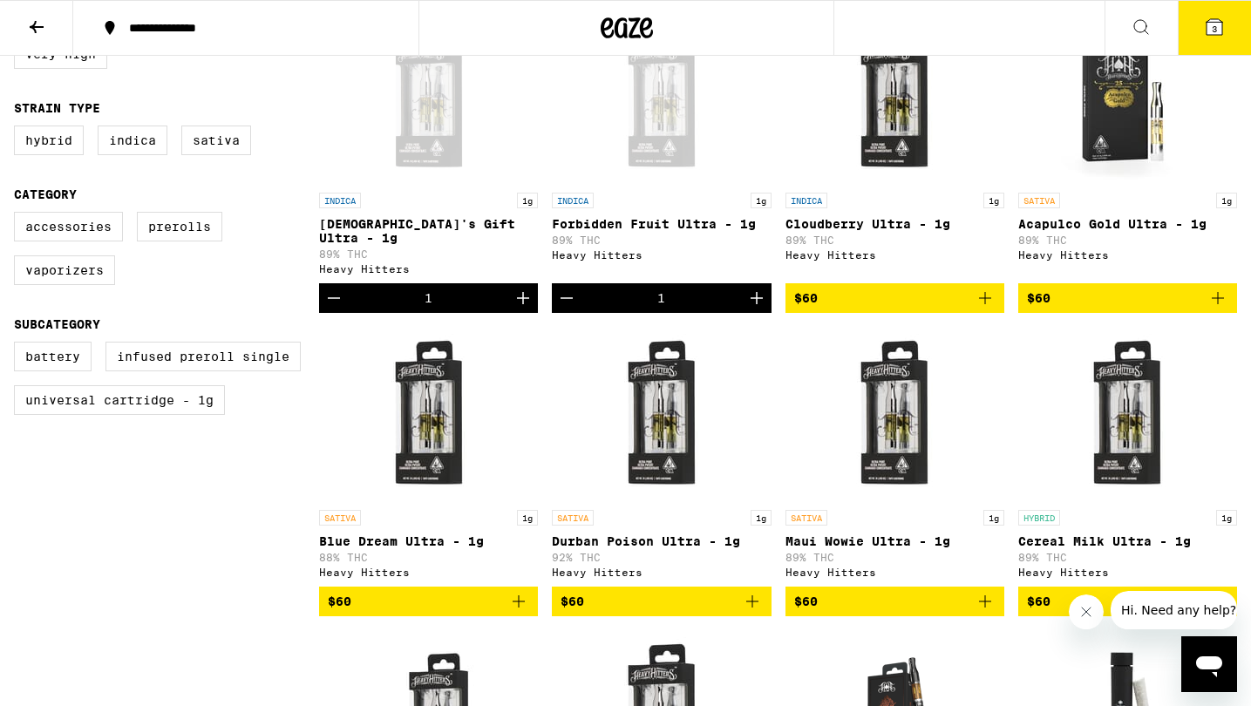
click at [674, 102] on div "Open page for Forbidden Fruit Ultra - 1g from Heavy Hitters" at bounding box center [662, 97] width 174 height 174
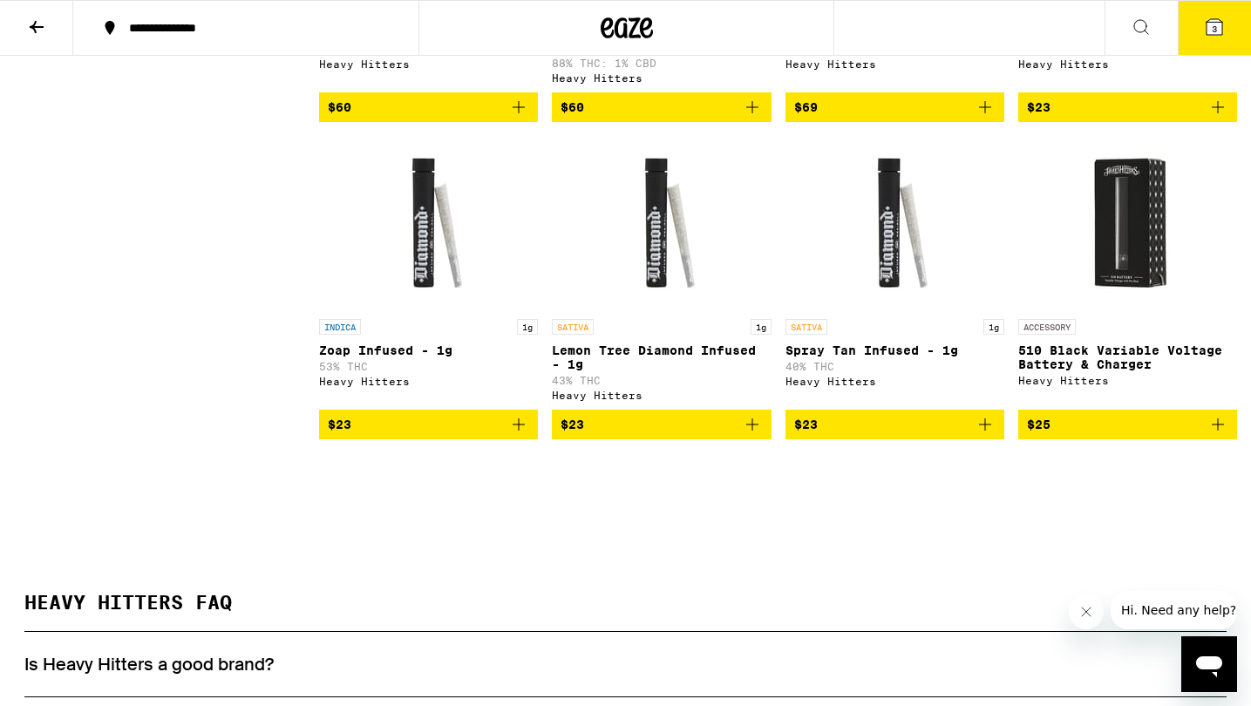
scroll to position [1362, 0]
